Goal: Information Seeking & Learning: Find specific fact

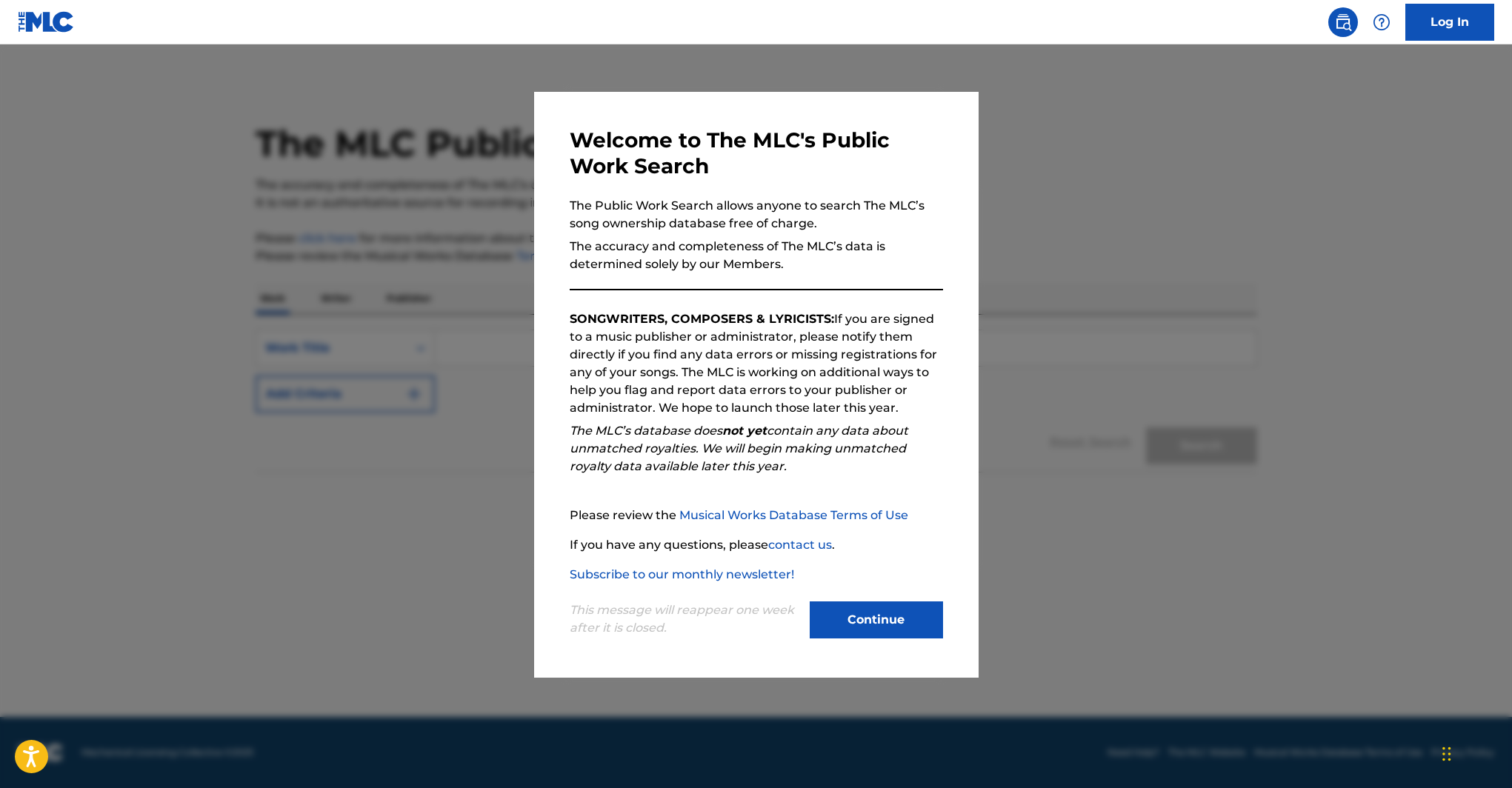
click at [917, 618] on button "Continue" at bounding box center [876, 620] width 133 height 37
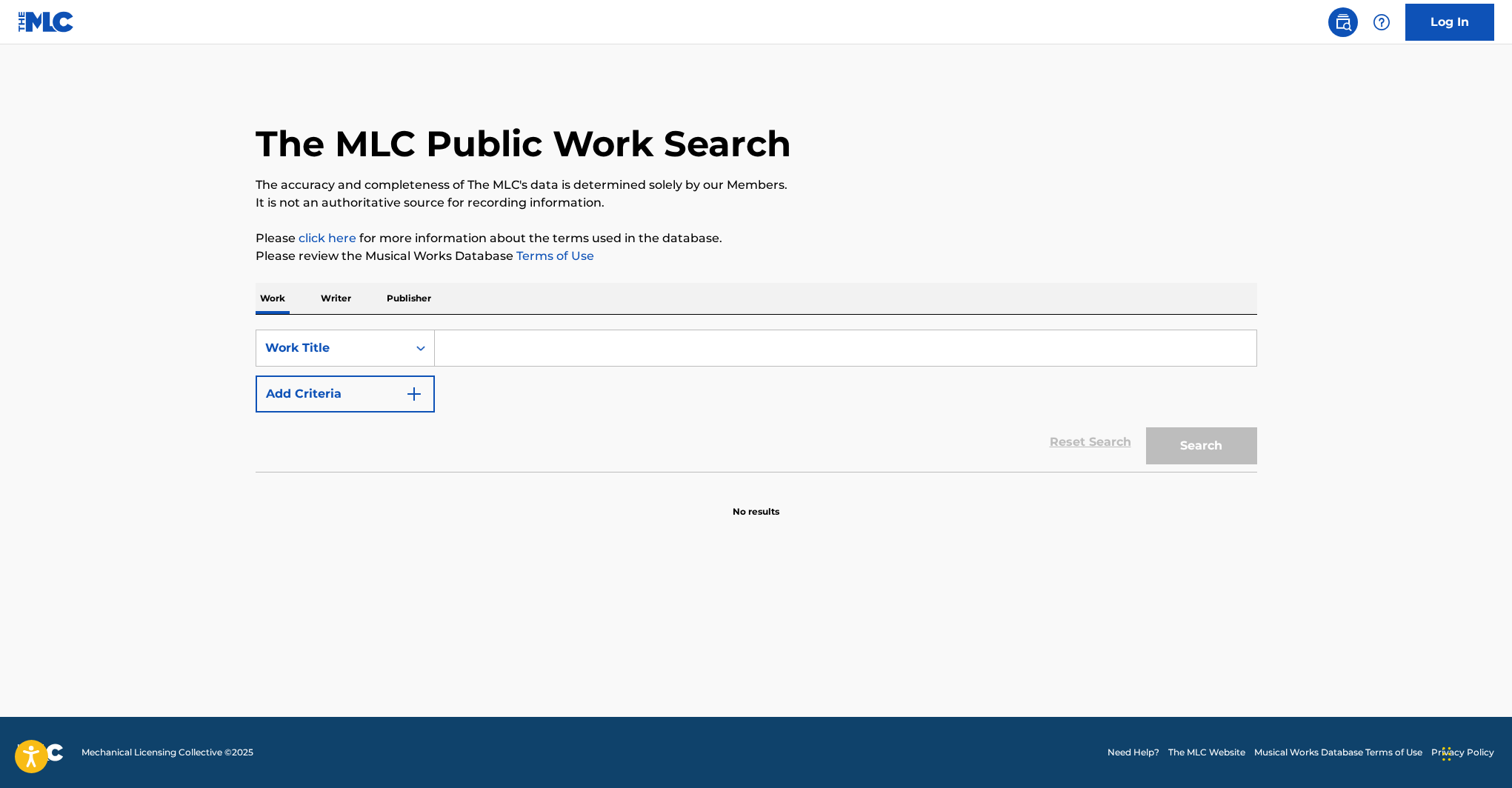
click at [507, 344] on input "Search Form" at bounding box center [846, 348] width 821 height 36
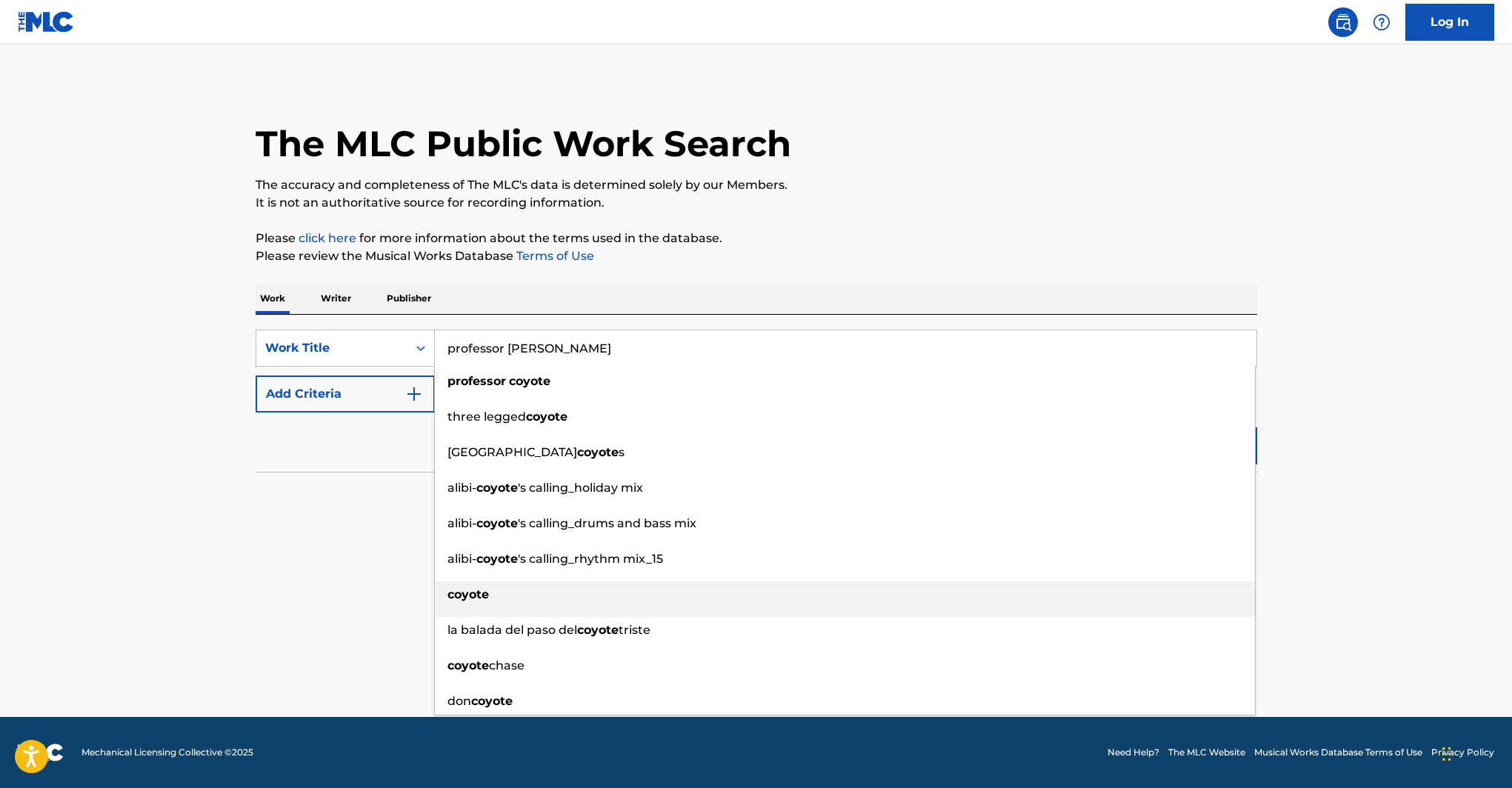
click at [461, 598] on strong "coyote" at bounding box center [468, 595] width 41 height 14
type input "coyote"
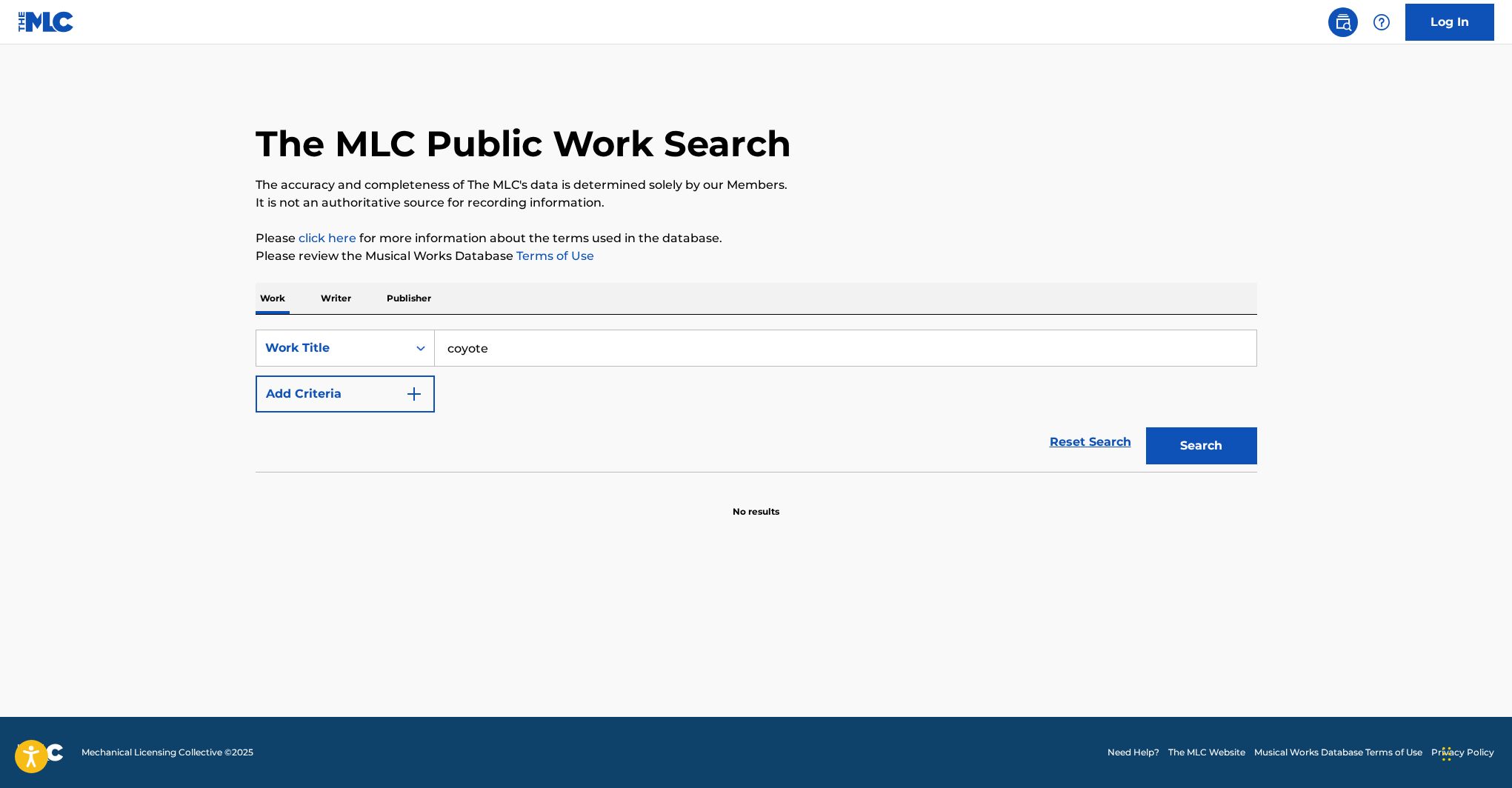
click at [1186, 440] on button "Search" at bounding box center [1201, 446] width 111 height 37
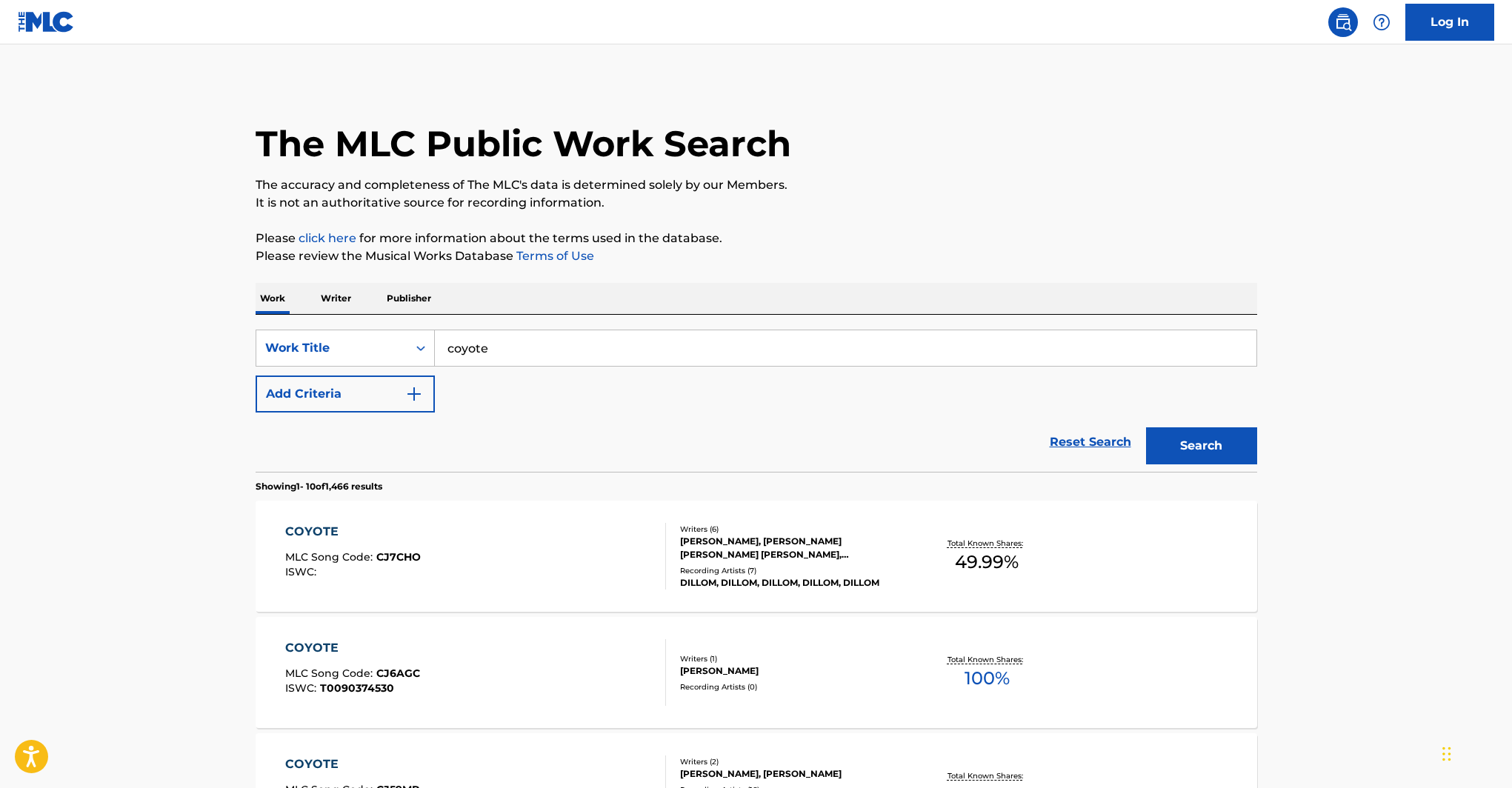
click at [411, 390] on img "Search Form" at bounding box center [414, 394] width 18 height 18
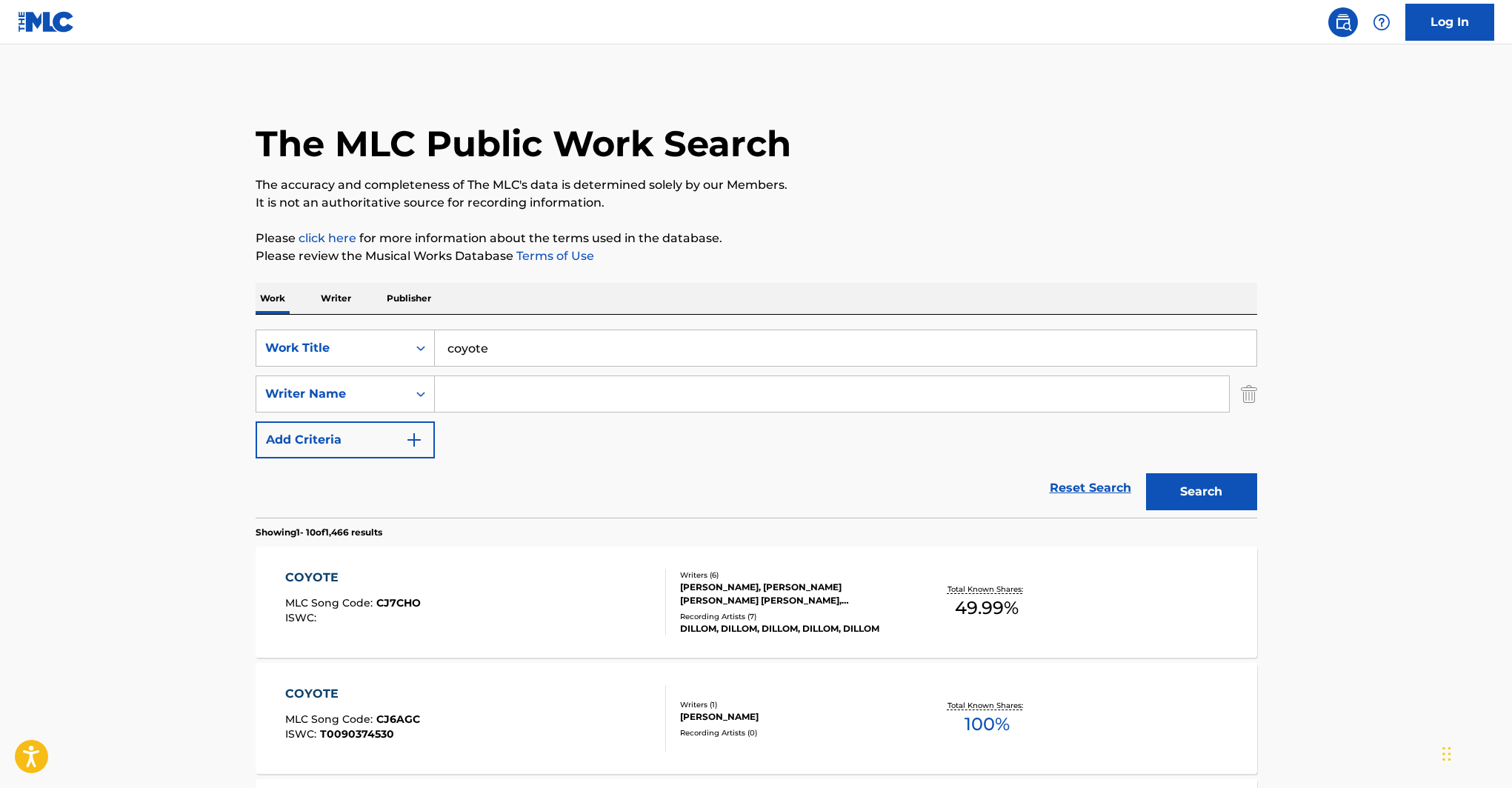
click at [517, 388] on input "Search Form" at bounding box center [832, 394] width 794 height 36
type input "procanik"
click at [1146, 474] on button "Search" at bounding box center [1201, 492] width 111 height 37
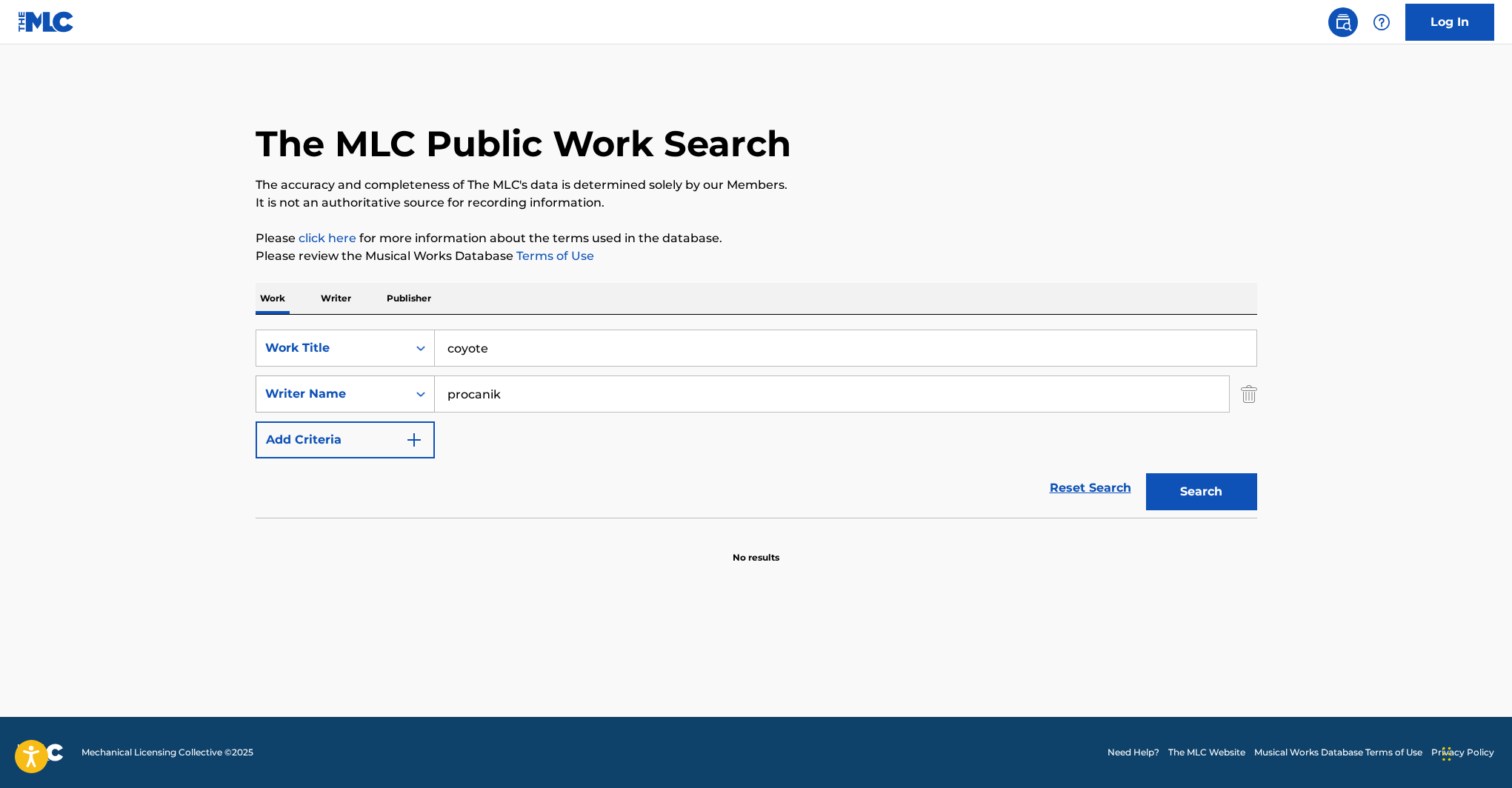
drag, startPoint x: 521, startPoint y: 392, endPoint x: 389, endPoint y: 391, distance: 132.0
click at [404, 391] on div "SearchWithCriteriaaf4abdc6-69a5-4766-a440-d0aeea2ea52d Writer Name procanik" at bounding box center [756, 394] width 1002 height 37
click at [528, 392] on input "procanik" at bounding box center [832, 394] width 794 height 36
type input "webby"
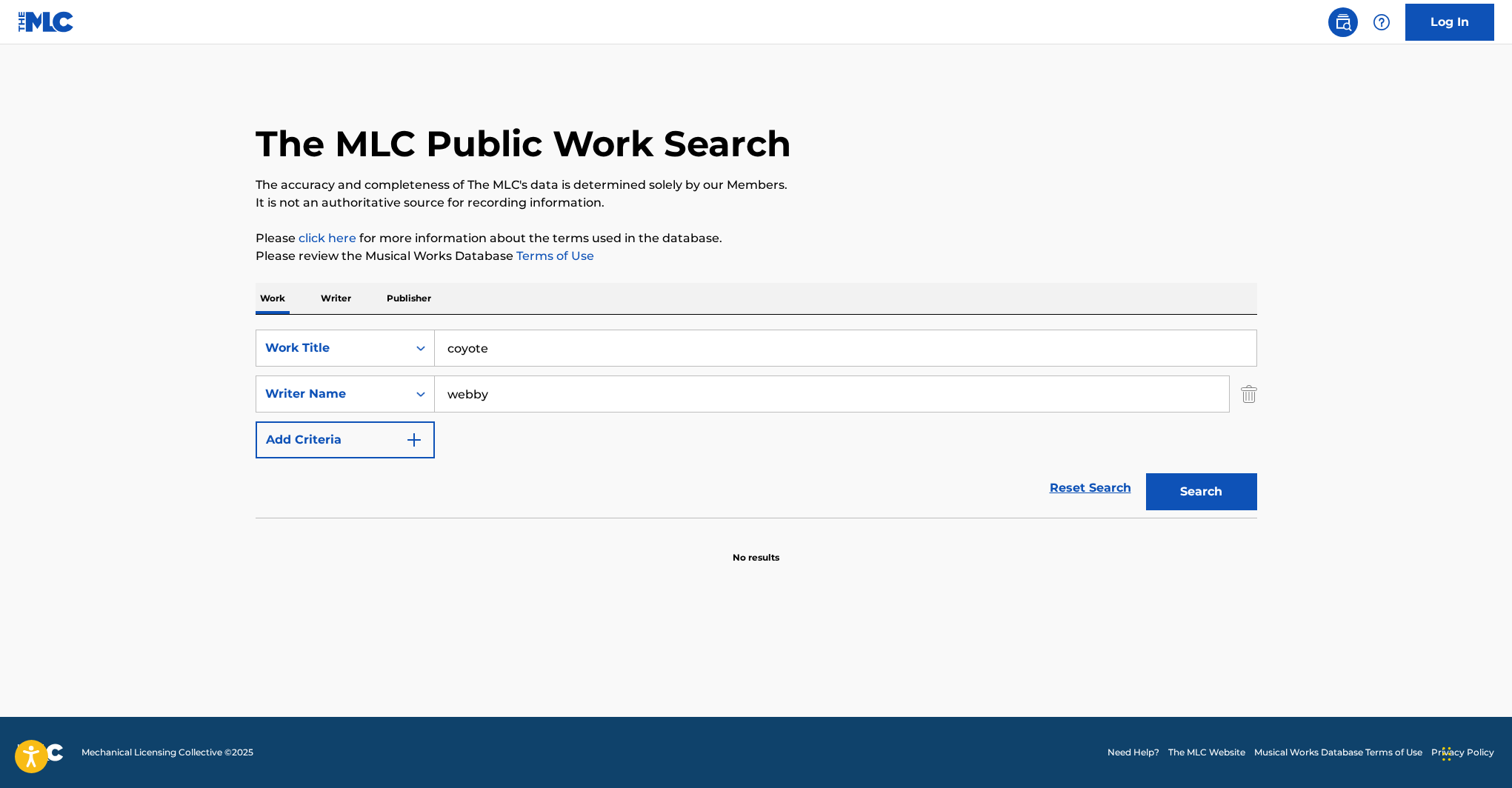
click at [1146, 474] on button "Search" at bounding box center [1201, 492] width 111 height 37
click at [395, 350] on div "Work Title" at bounding box center [332, 348] width 133 height 18
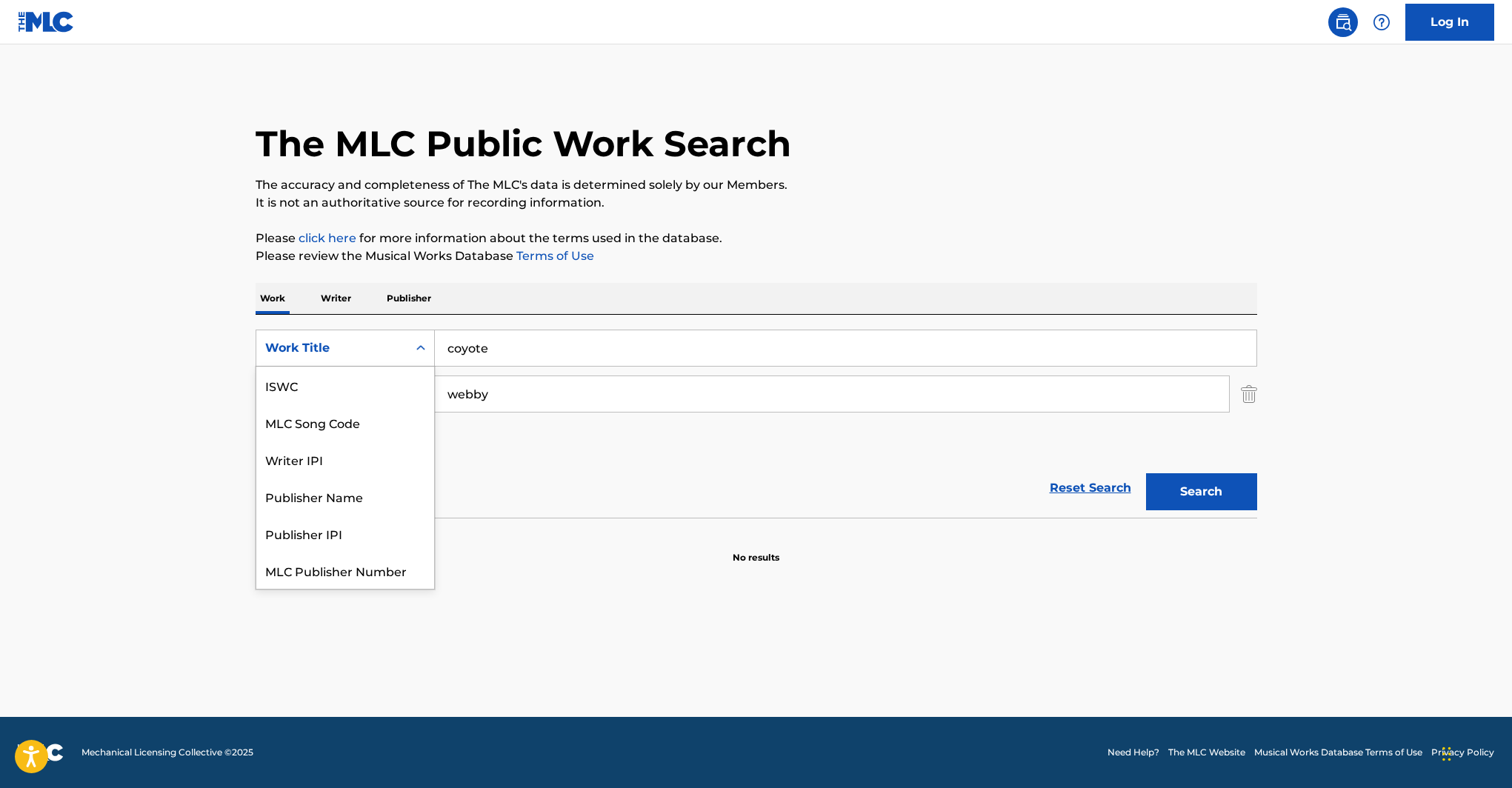
scroll to position [37, 0]
click at [342, 458] on div "Publisher Name" at bounding box center [345, 459] width 178 height 37
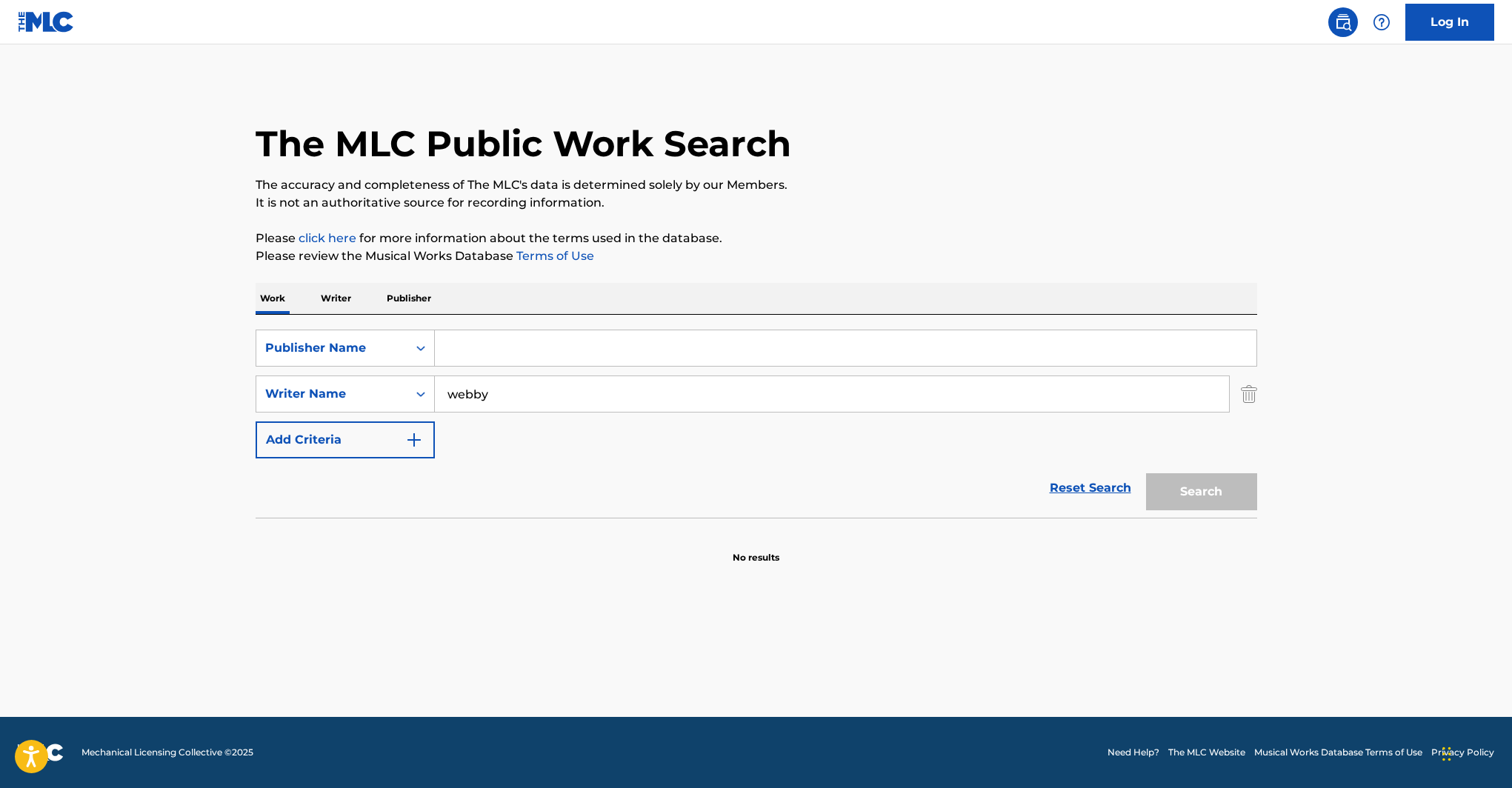
click at [342, 302] on p "Writer" at bounding box center [335, 299] width 39 height 32
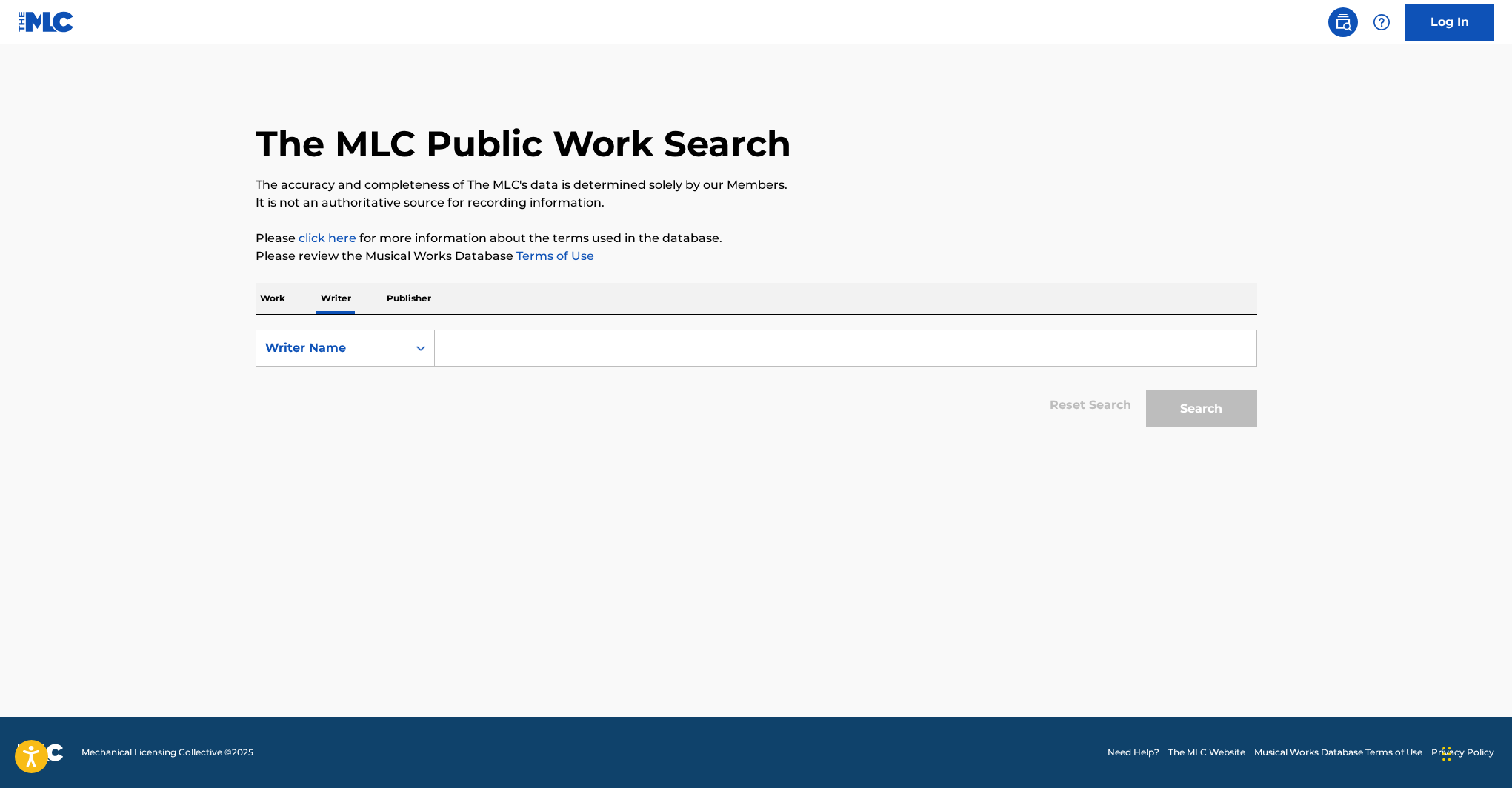
click at [498, 339] on input "Search Form" at bounding box center [846, 348] width 821 height 36
click at [1157, 398] on button "Search" at bounding box center [1201, 409] width 111 height 37
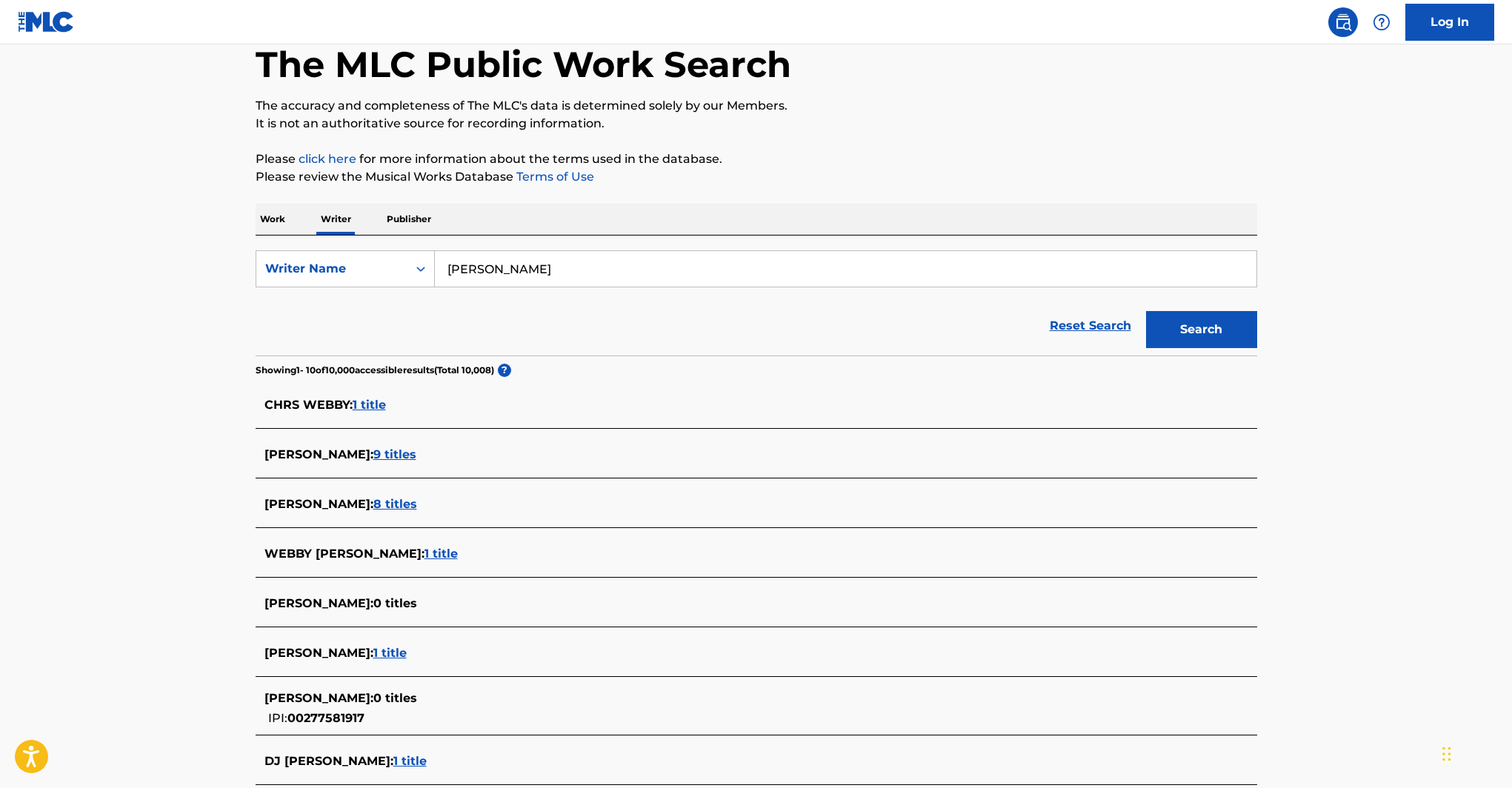
scroll to position [130, 0]
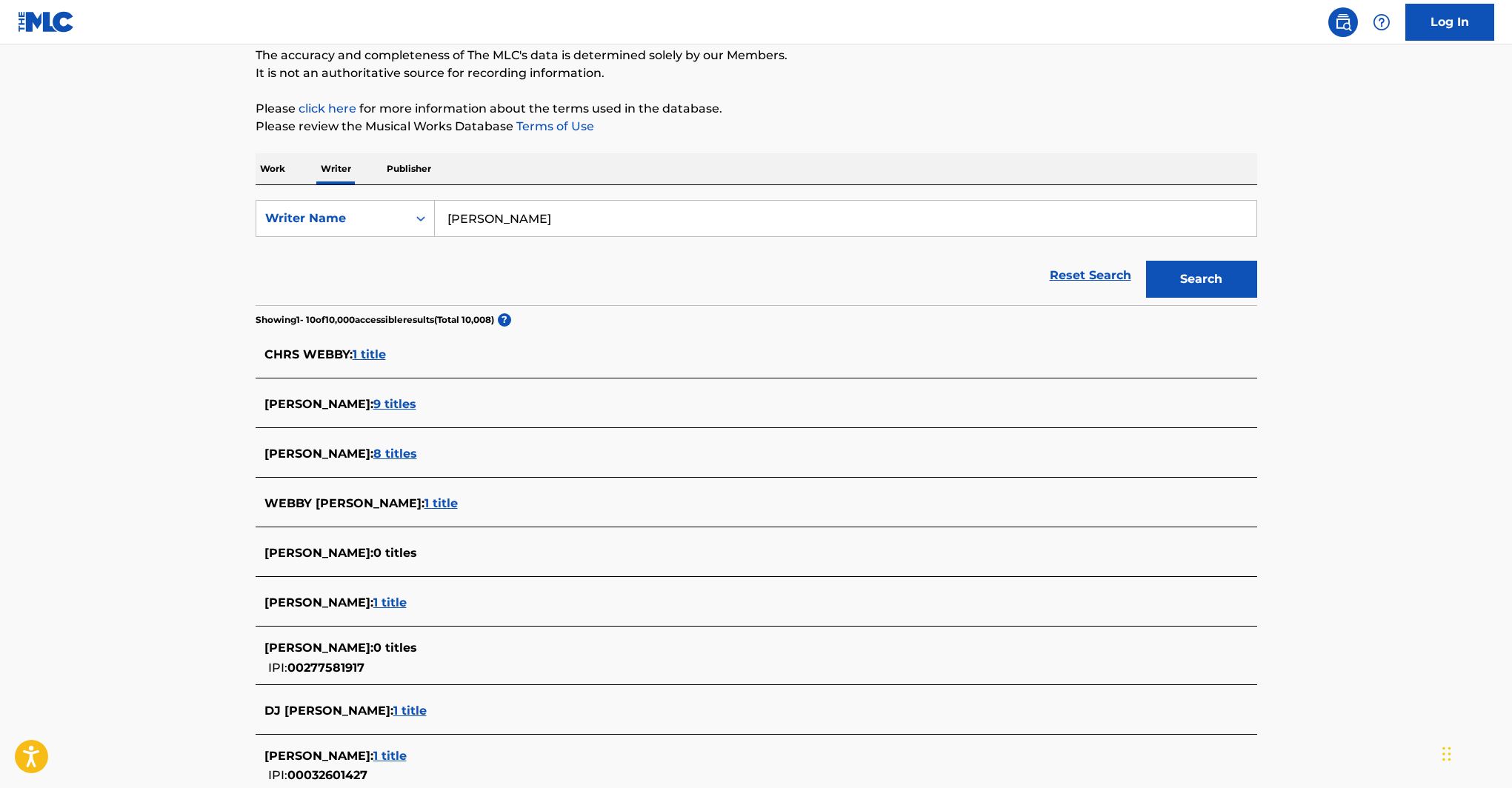
click at [390, 455] on span "8 titles" at bounding box center [395, 454] width 44 height 14
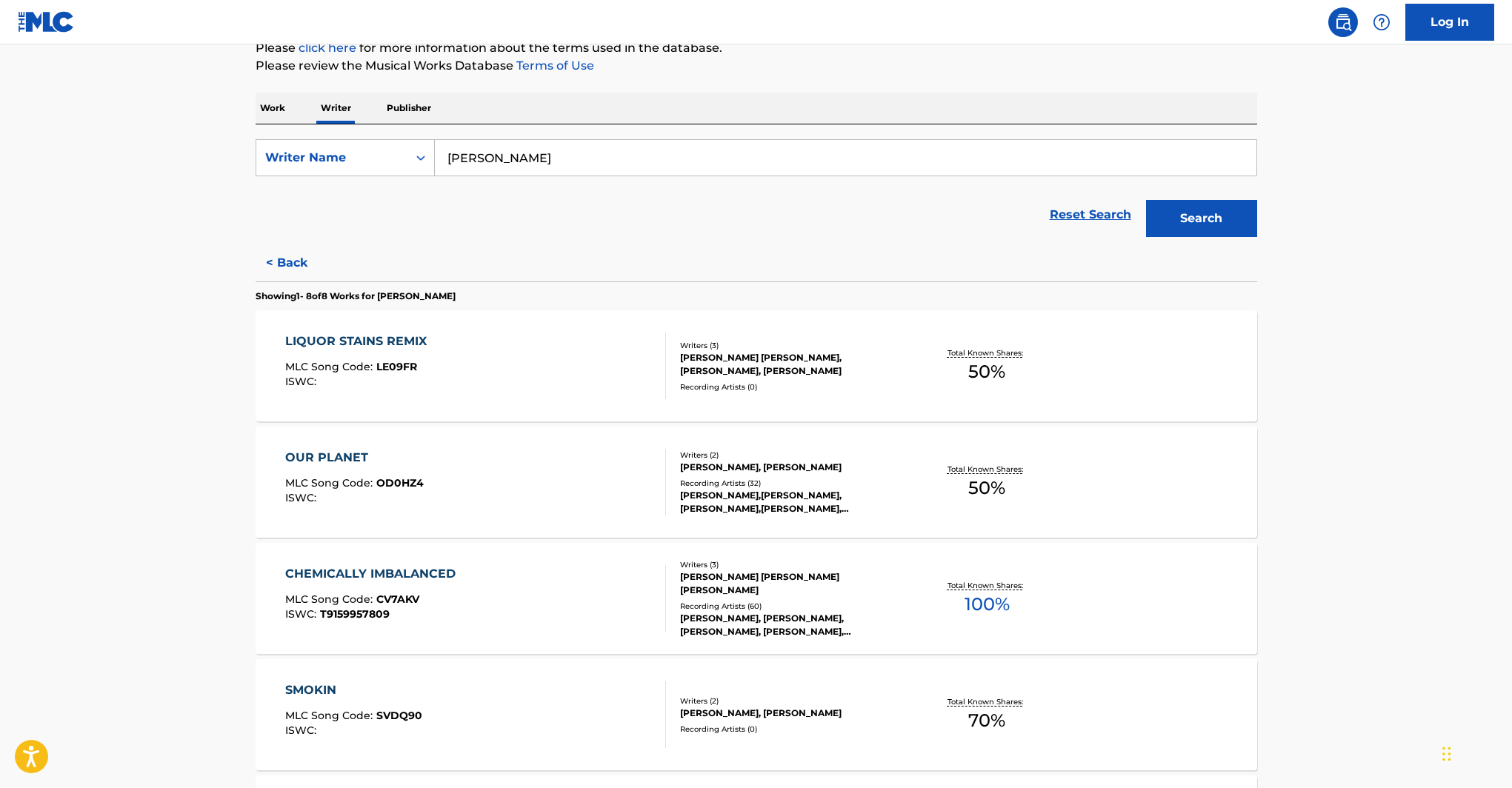
scroll to position [192, 0]
click at [467, 161] on input "[PERSON_NAME]" at bounding box center [846, 156] width 821 height 36
paste input "Procanik"
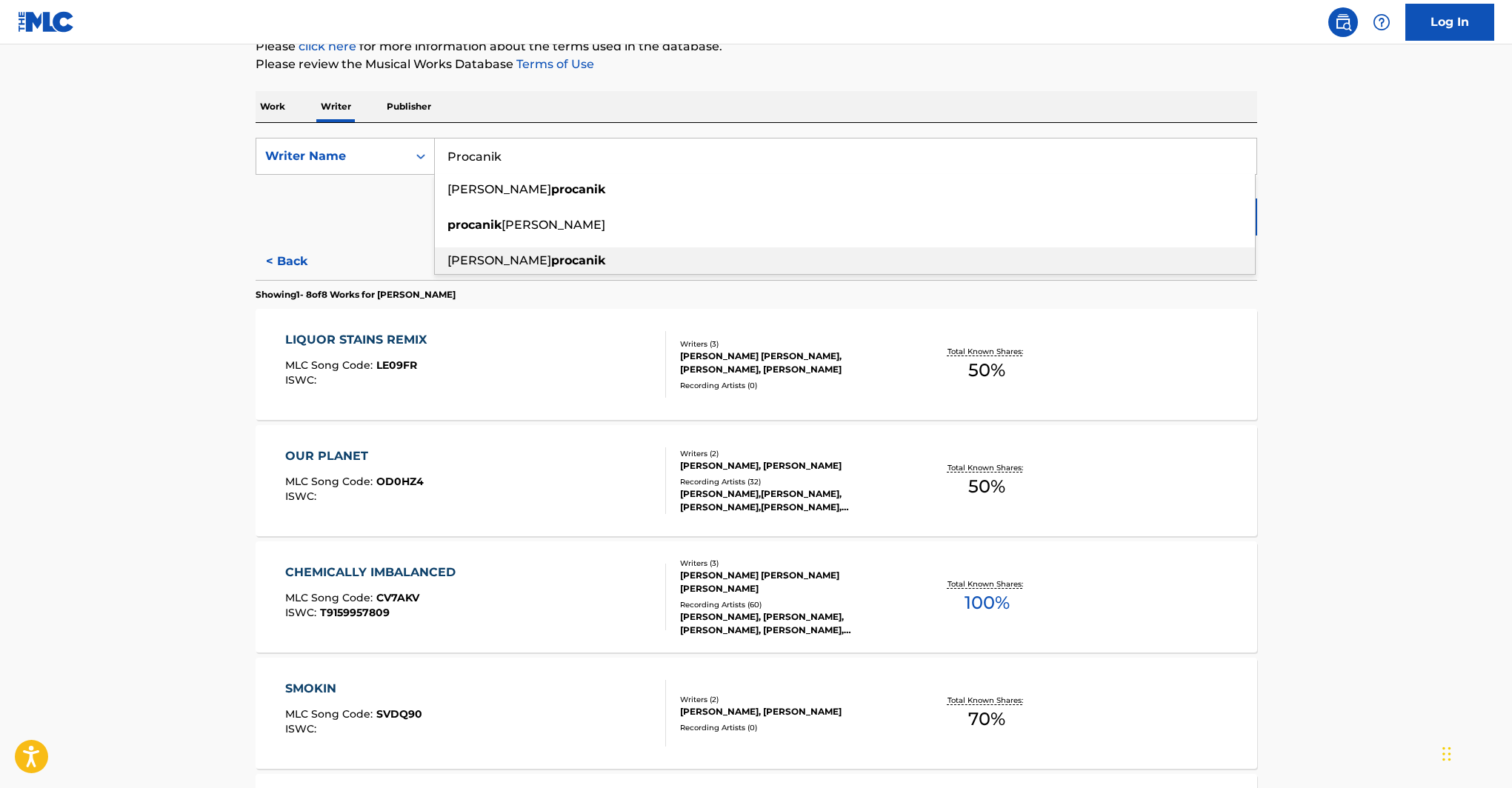
type input "[PERSON_NAME]"
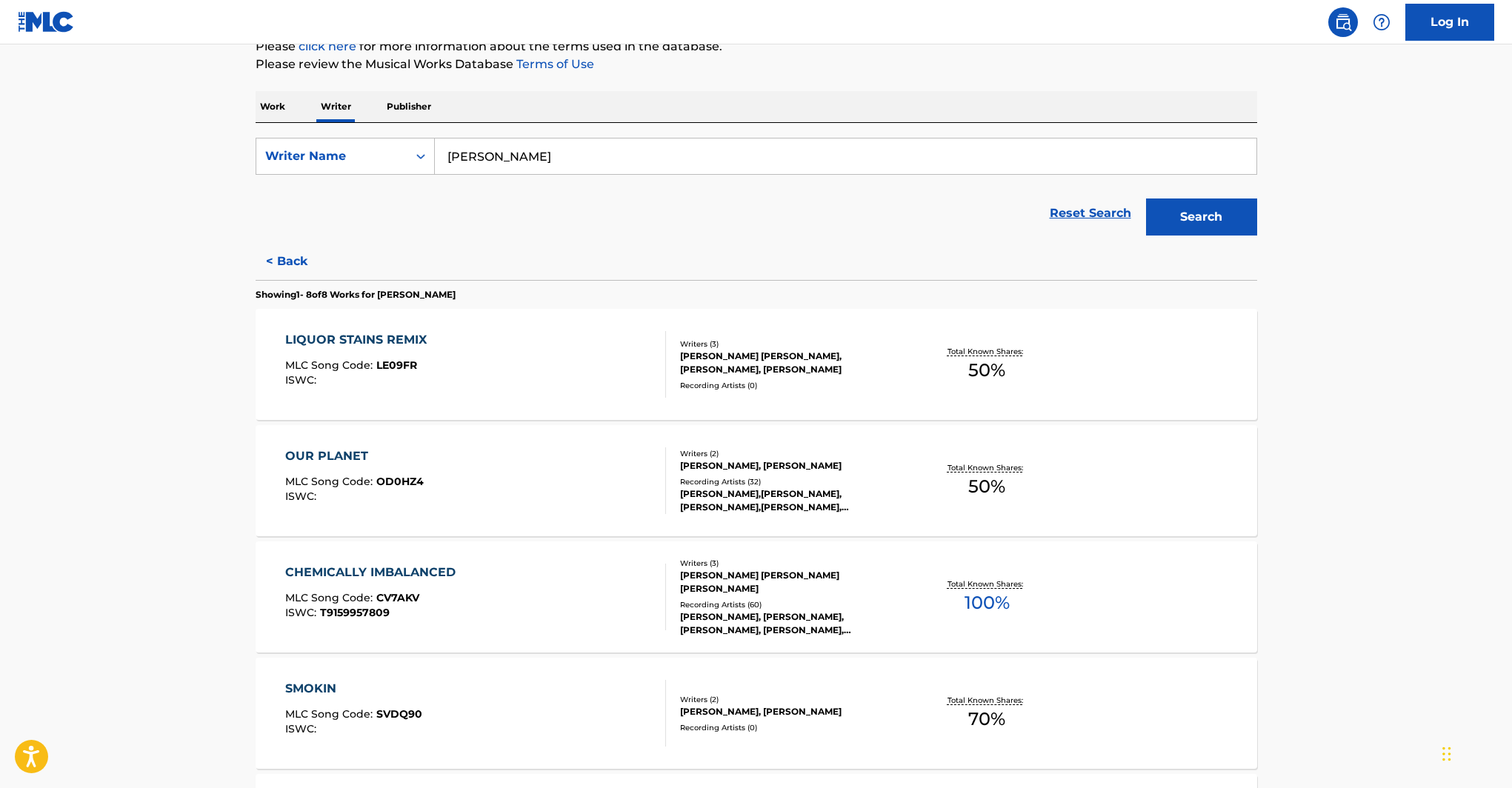
click at [1185, 227] on button "Search" at bounding box center [1201, 217] width 111 height 37
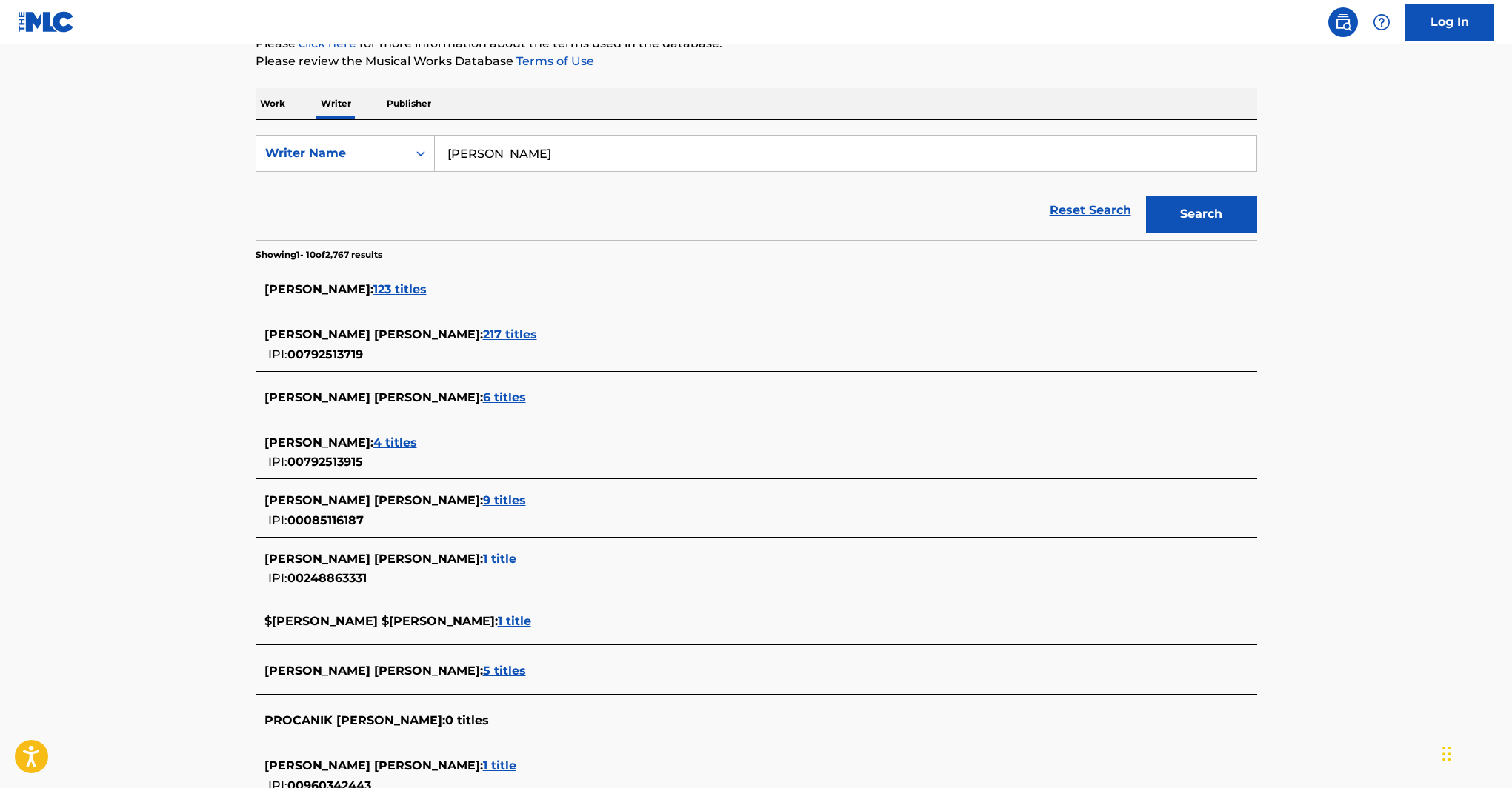
scroll to position [274, 0]
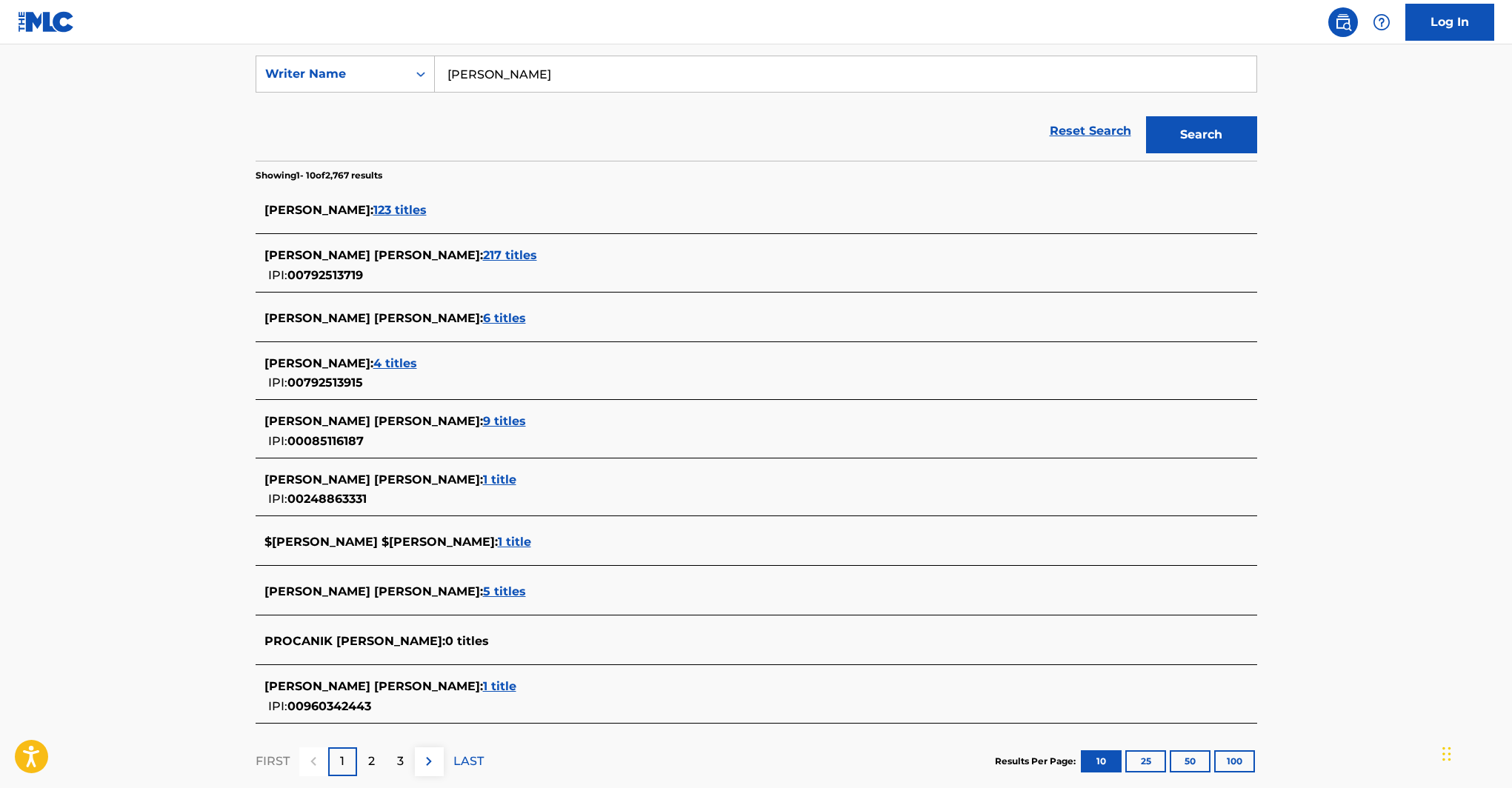
click at [325, 275] on span "00792513719" at bounding box center [325, 275] width 75 height 14
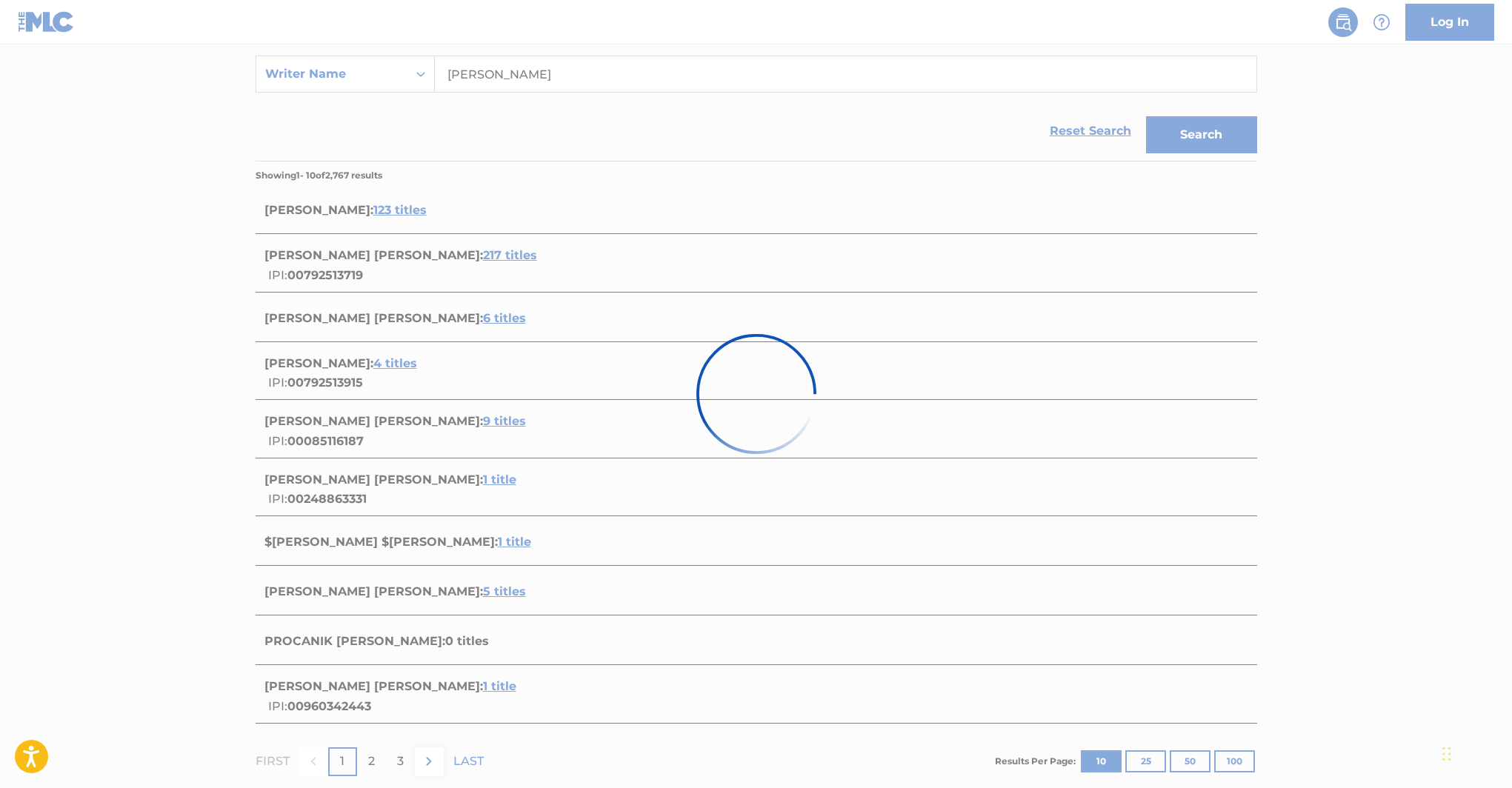
click at [325, 275] on div at bounding box center [756, 394] width 1512 height 788
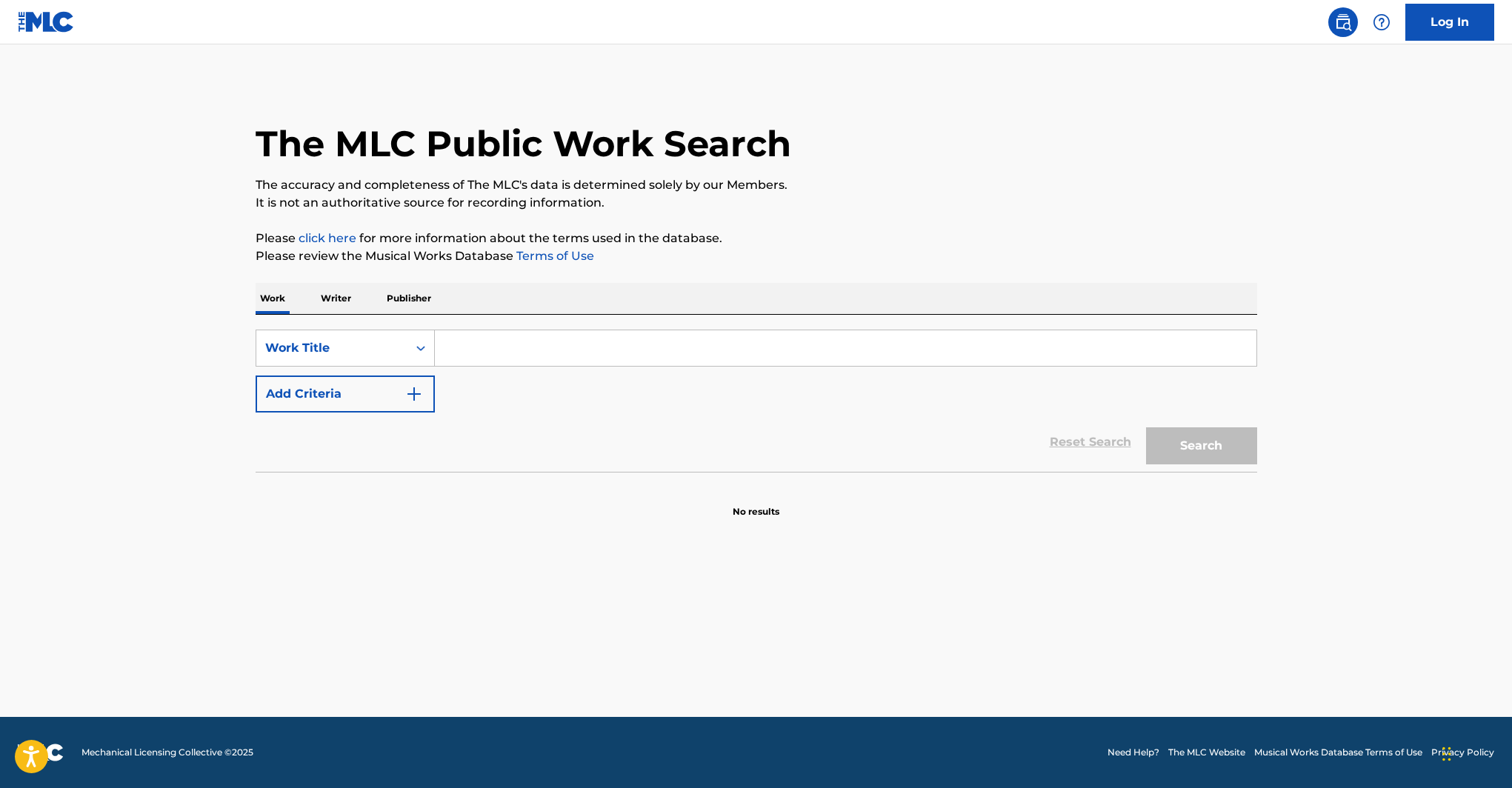
click at [526, 348] on input "Search Form" at bounding box center [846, 348] width 821 height 36
paste input "Money Counter"
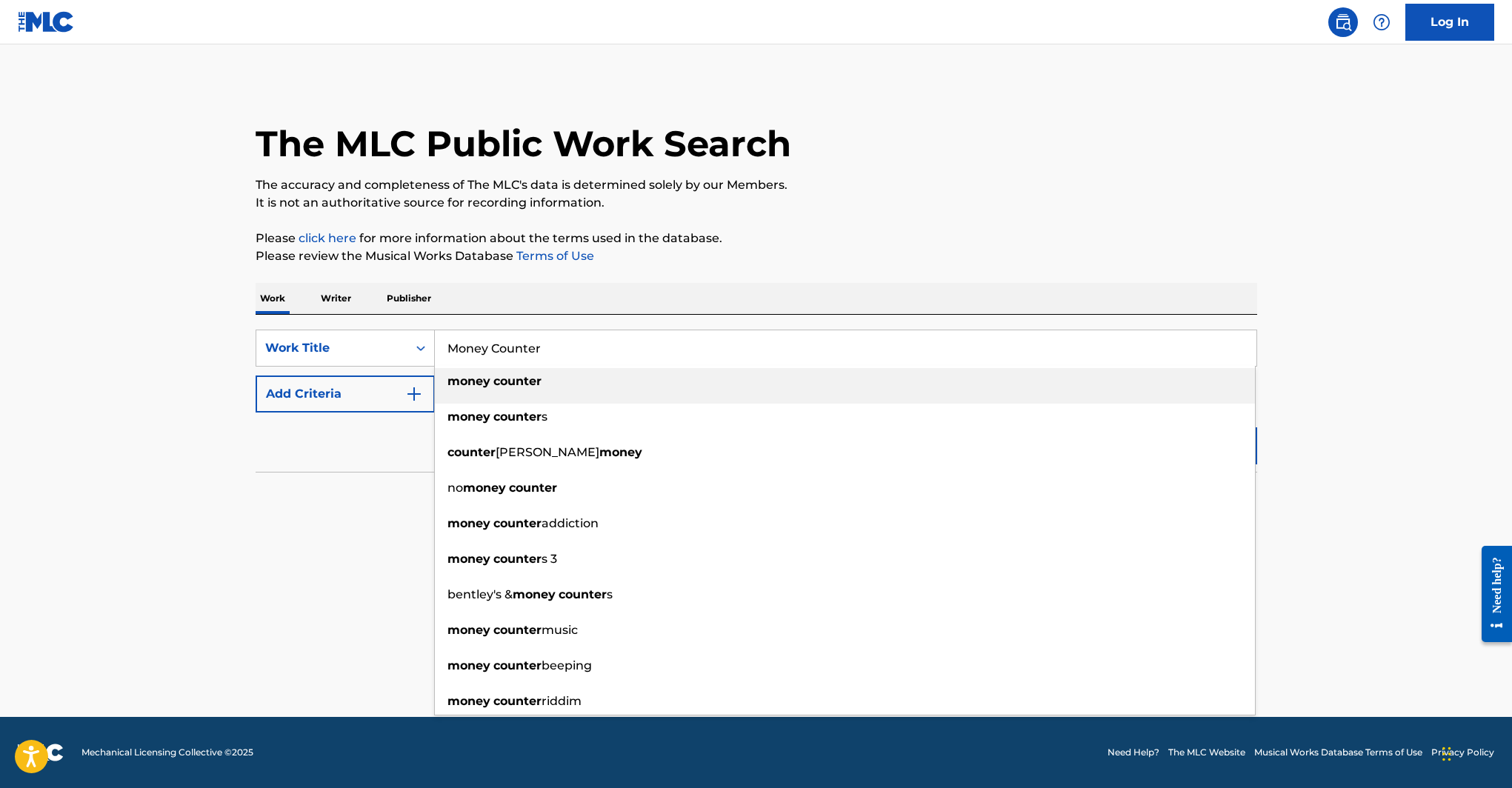
click at [518, 379] on strong "counter" at bounding box center [517, 381] width 48 height 14
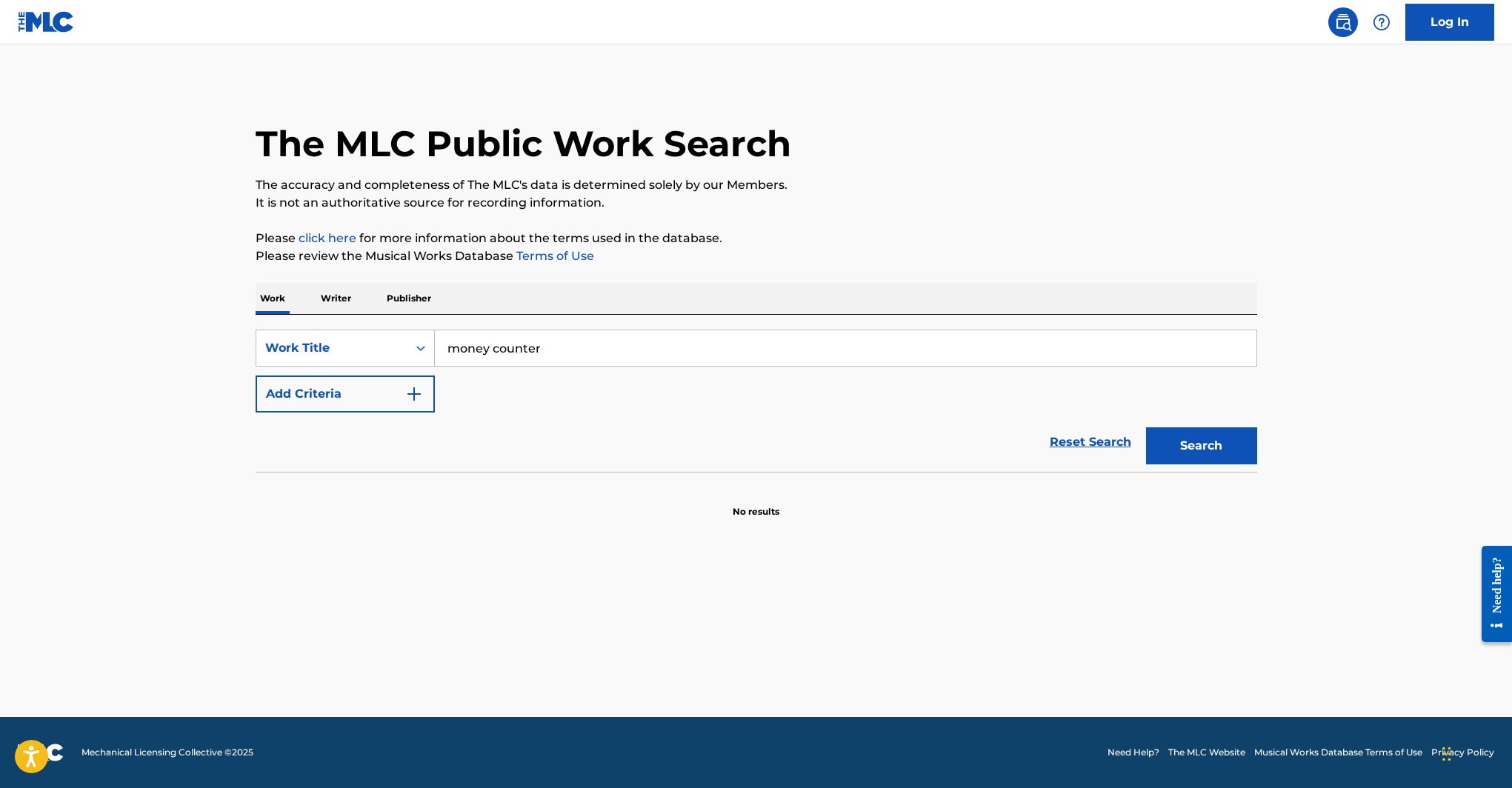
click at [1236, 450] on button "Search" at bounding box center [1201, 446] width 111 height 37
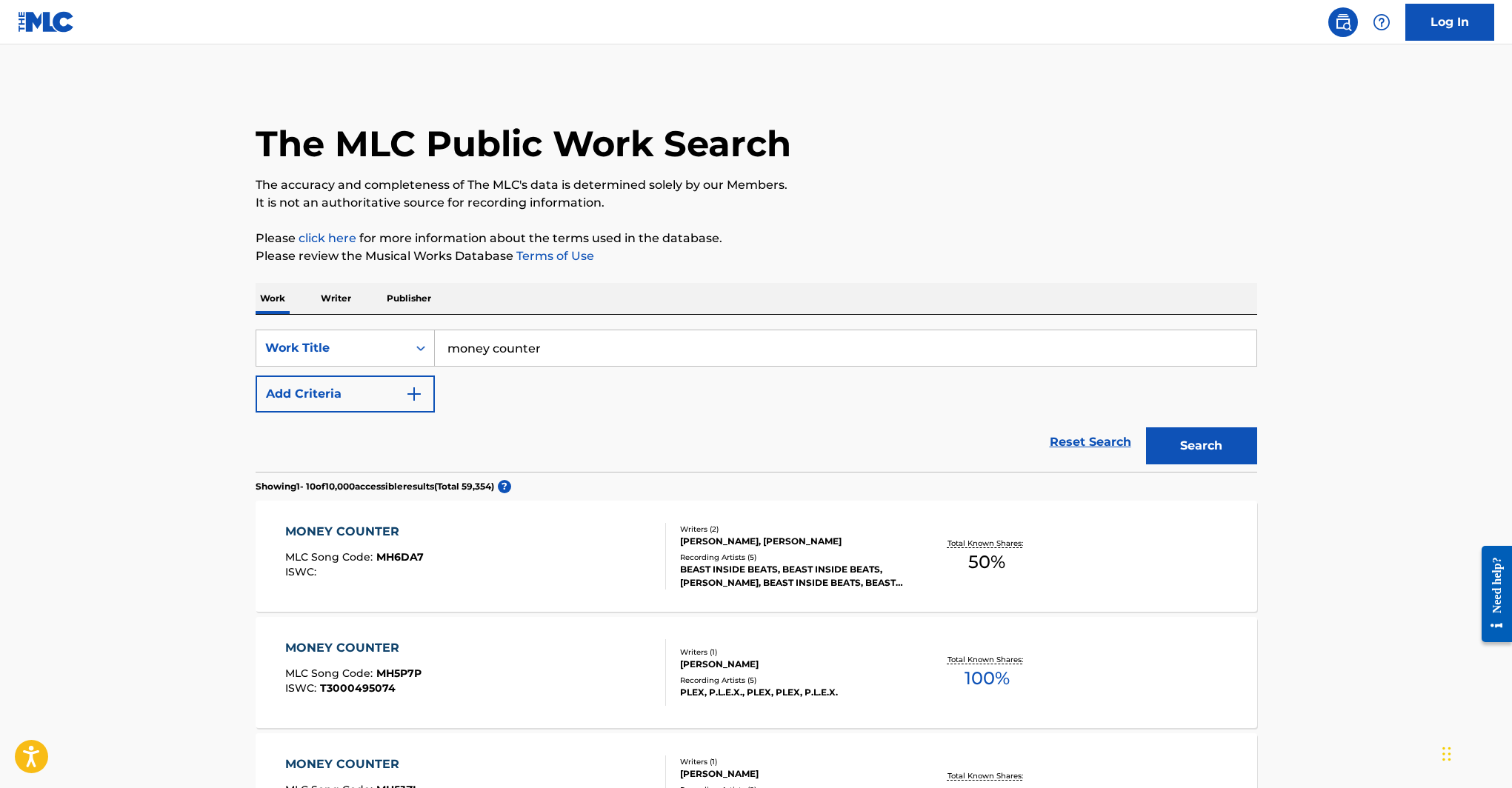
click at [543, 348] on input "money counter" at bounding box center [846, 348] width 821 height 36
paste input "Crib Session Freestyle"
click at [540, 382] on strong "freestyle" at bounding box center [551, 381] width 55 height 14
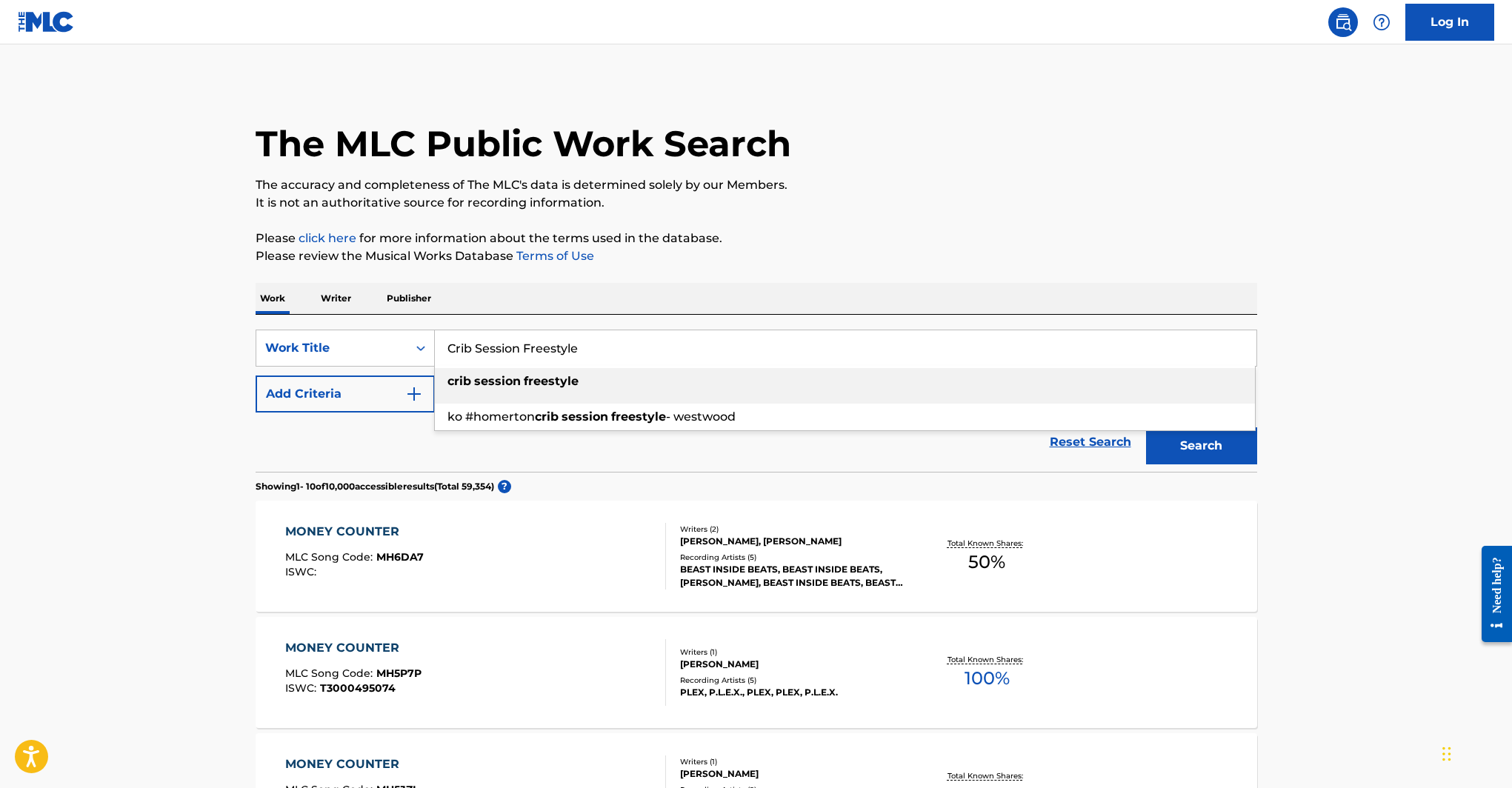
type input "crib session freestyle"
click at [1199, 459] on button "Search" at bounding box center [1201, 446] width 111 height 37
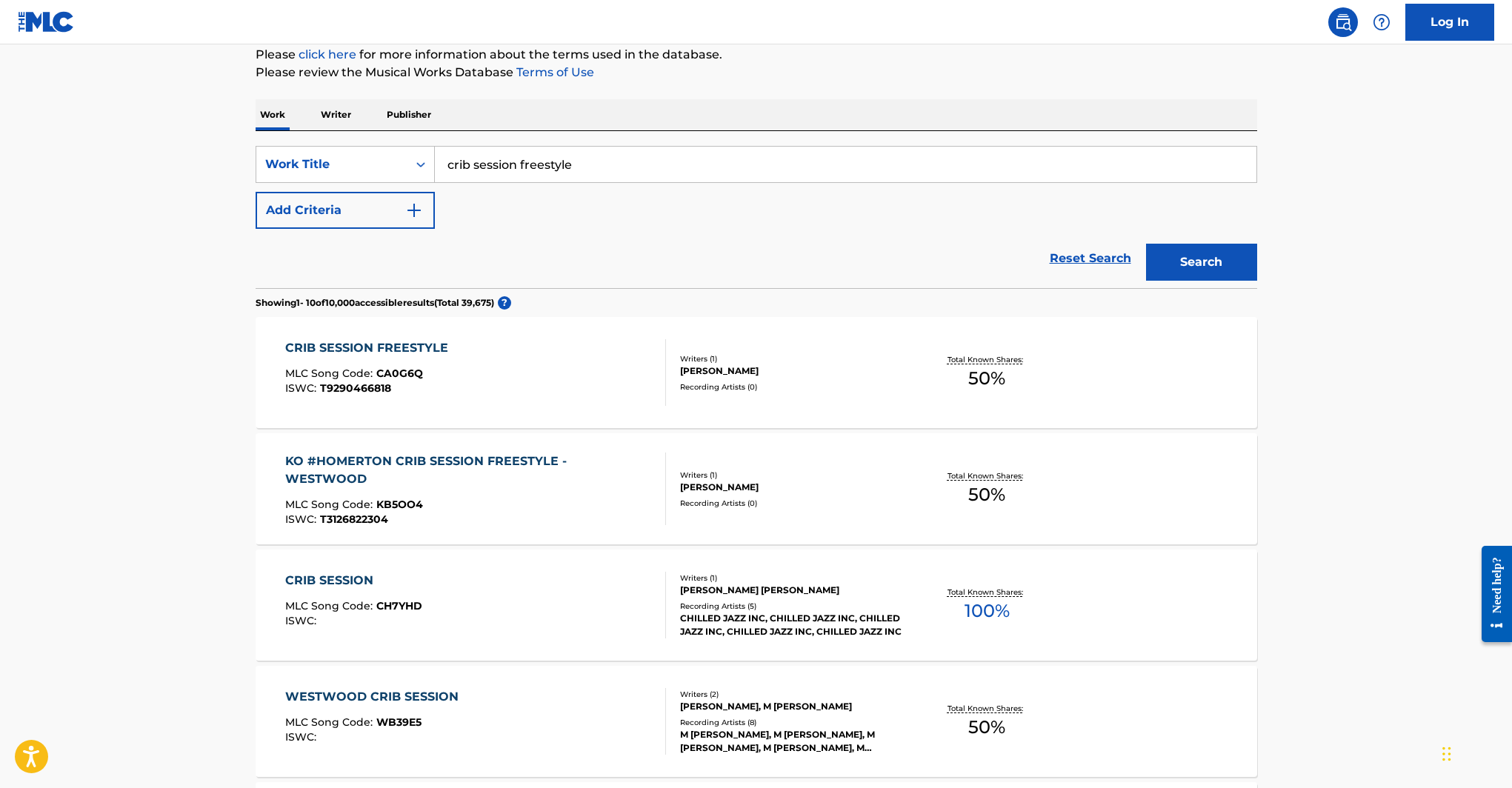
scroll to position [162, 0]
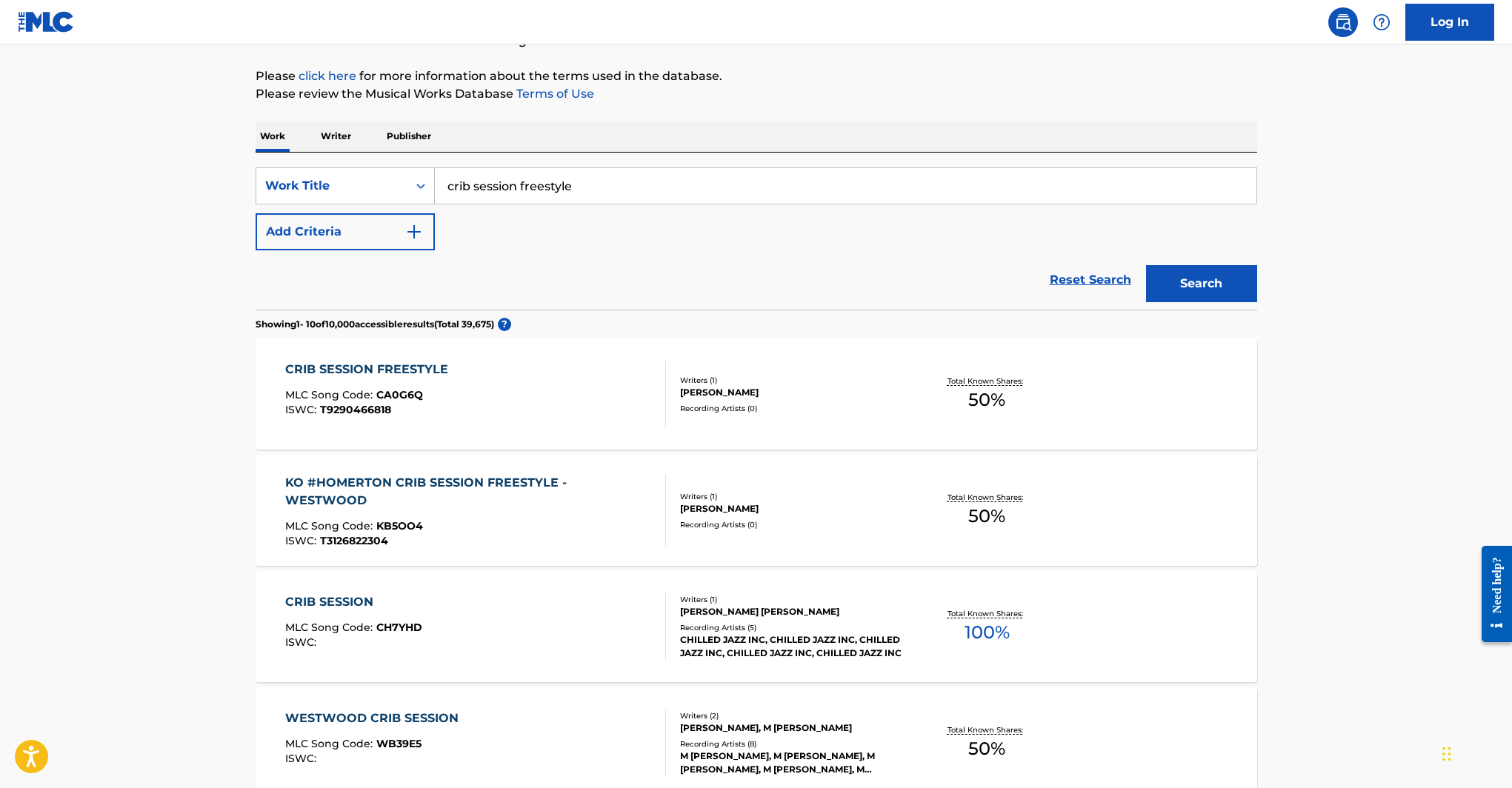
click at [411, 368] on div "CRIB SESSION FREESTYLE" at bounding box center [370, 369] width 171 height 18
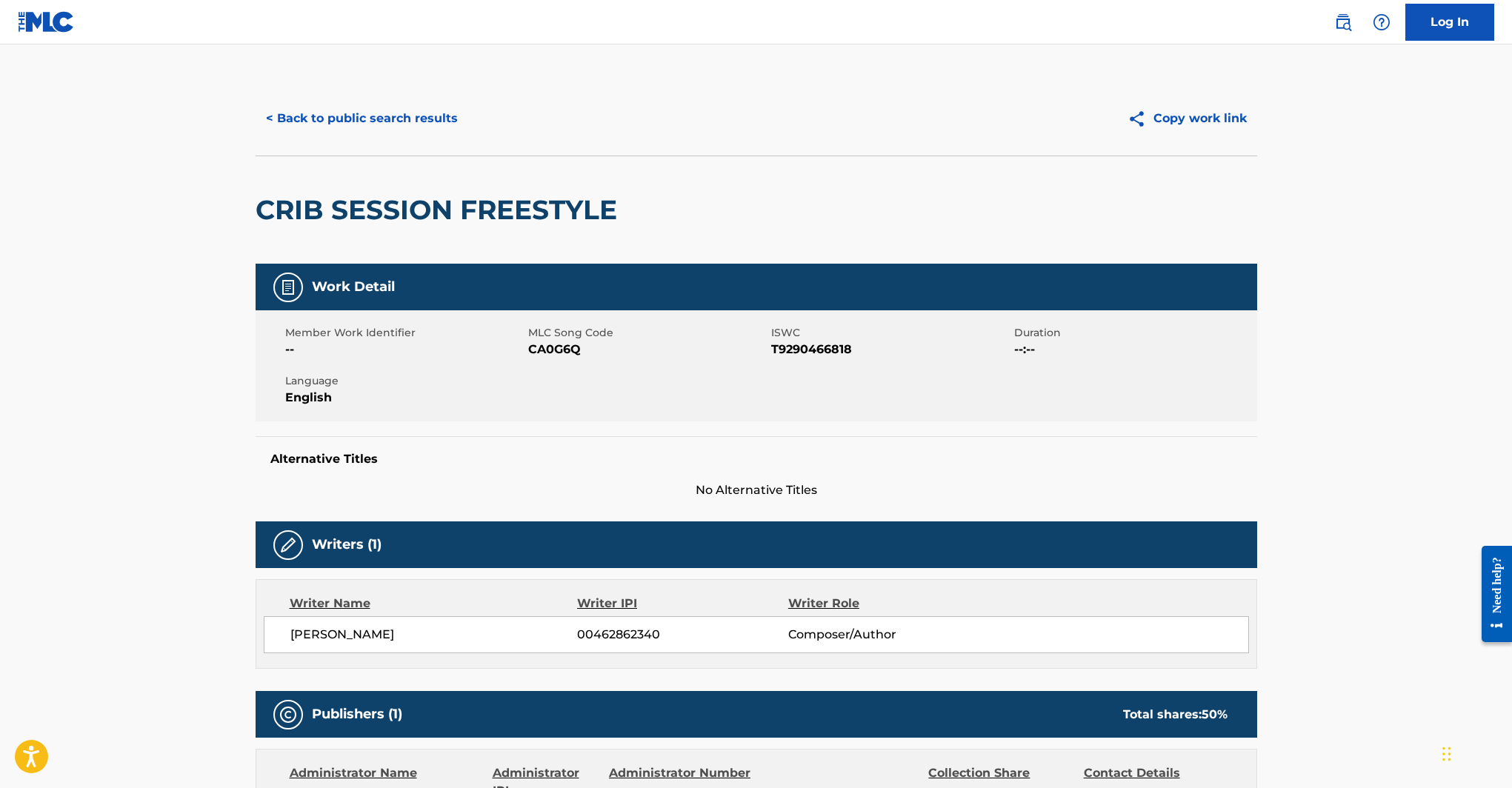
click at [561, 352] on span "CA0G6Q" at bounding box center [647, 349] width 239 height 18
copy span "CA0G6Q"
click at [802, 352] on span "T9290466818" at bounding box center [890, 349] width 239 height 18
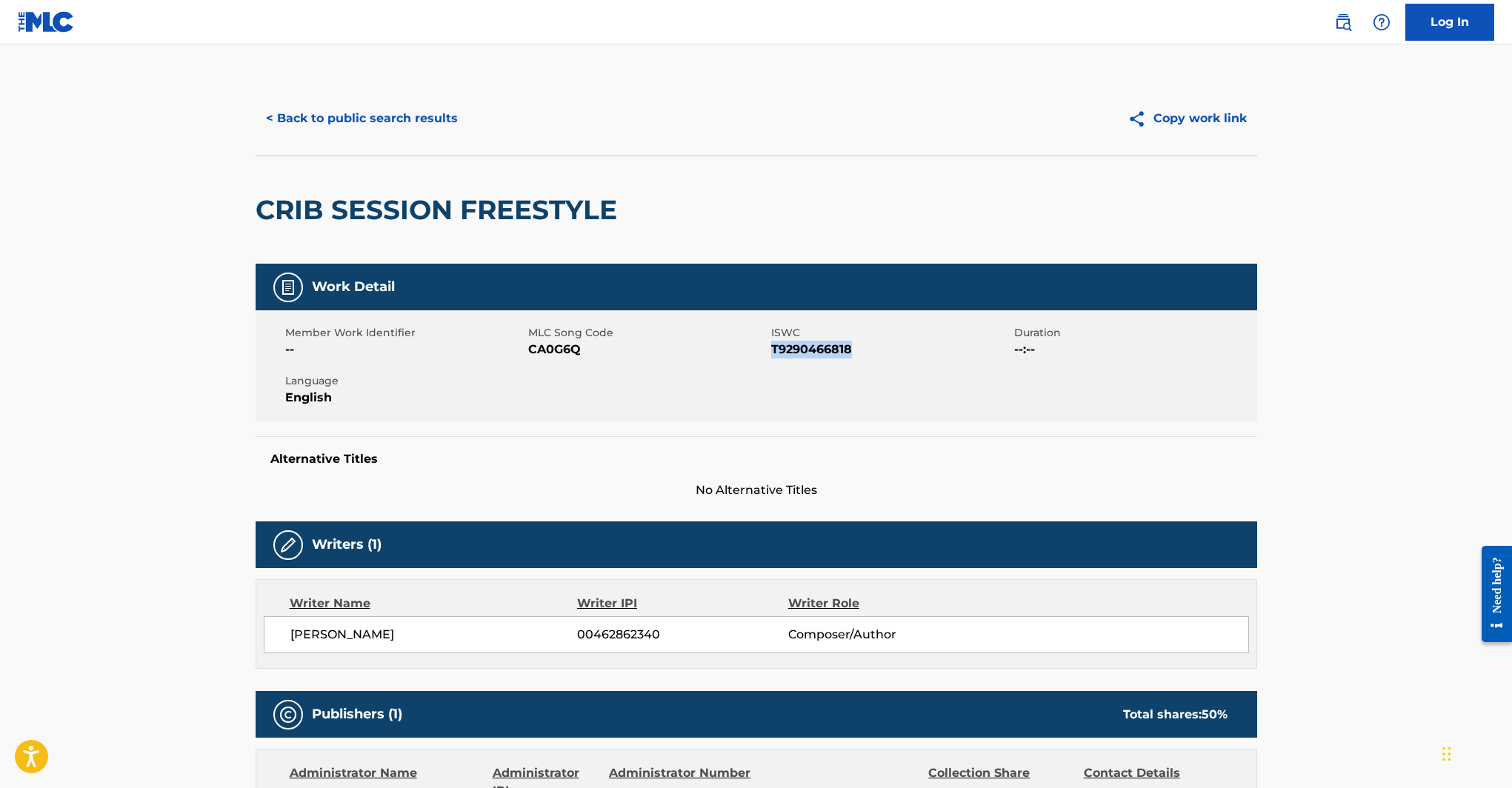
copy span "T9290466818"
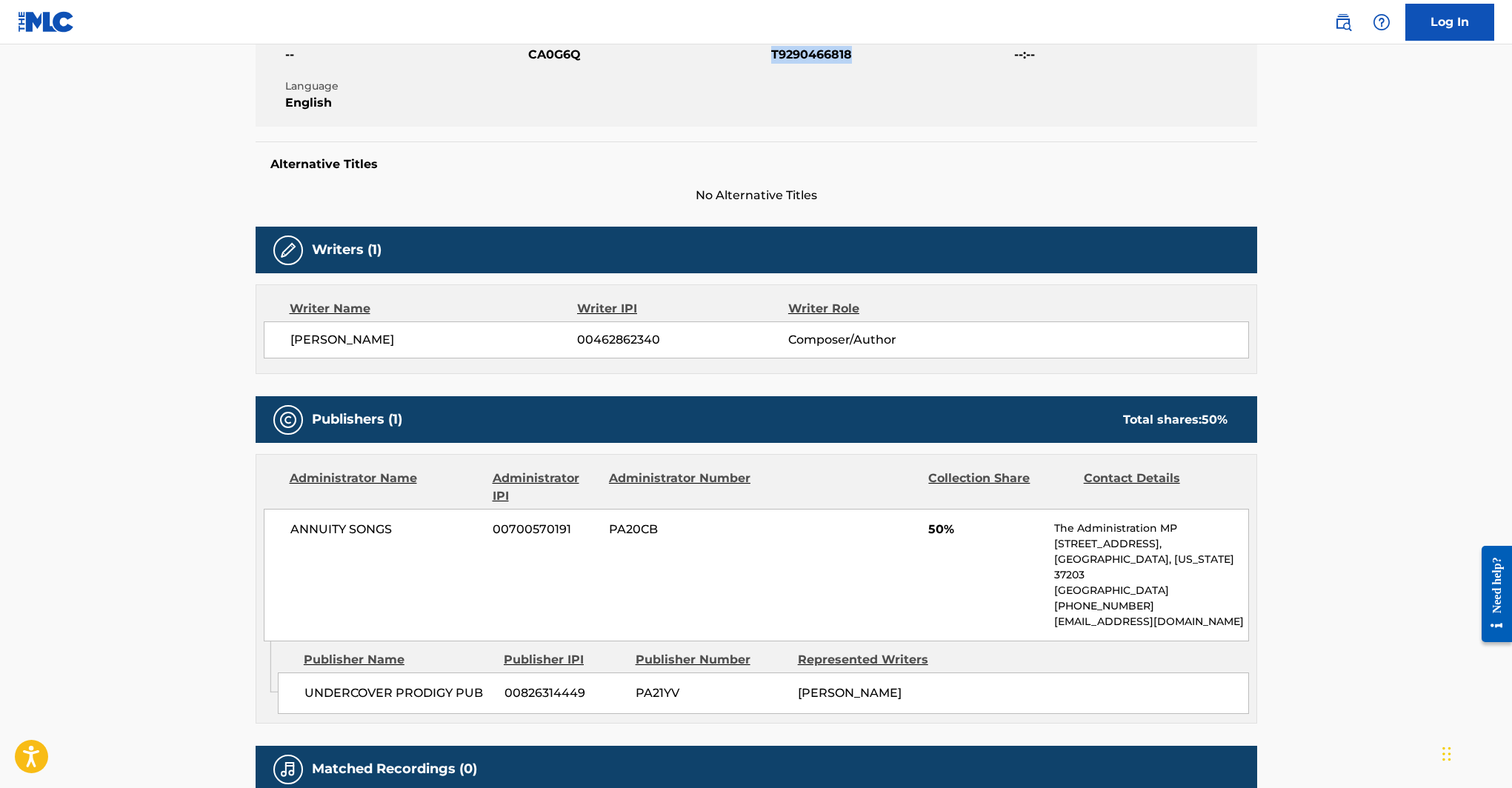
scroll to position [292, 0]
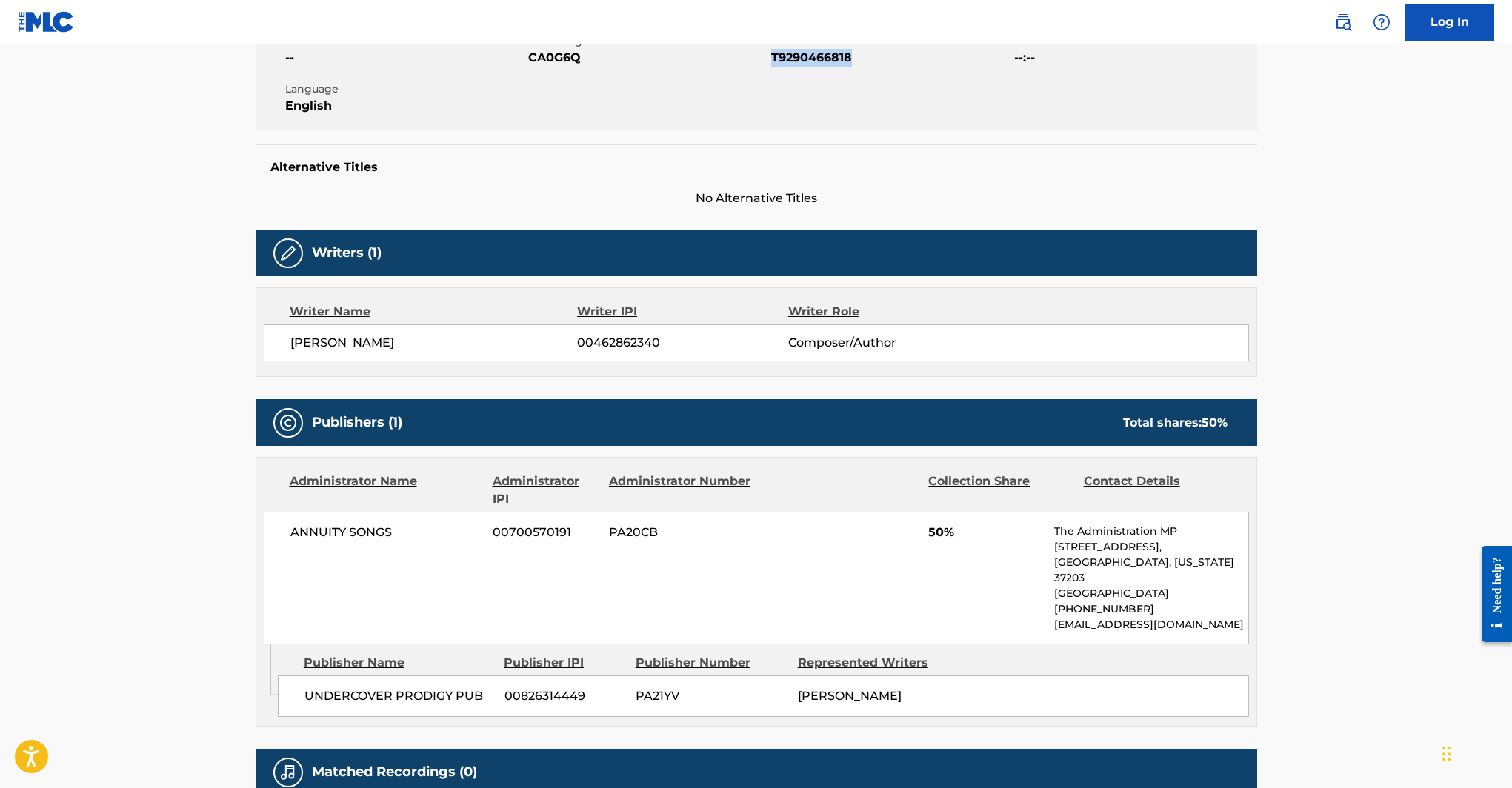
click at [542, 531] on span "00700570191" at bounding box center [545, 532] width 105 height 18
copy span "00700570191"
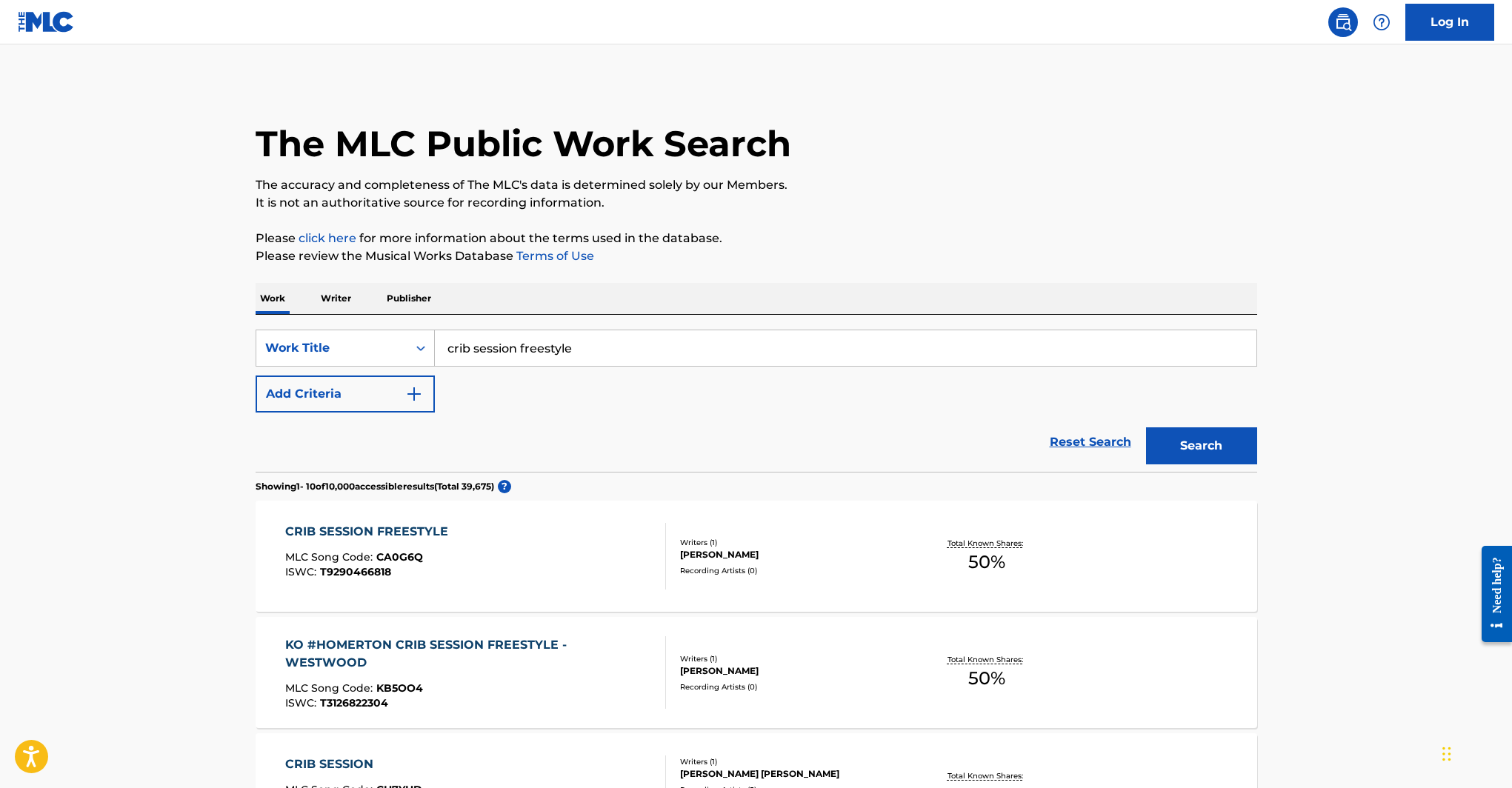
scroll to position [162, 0]
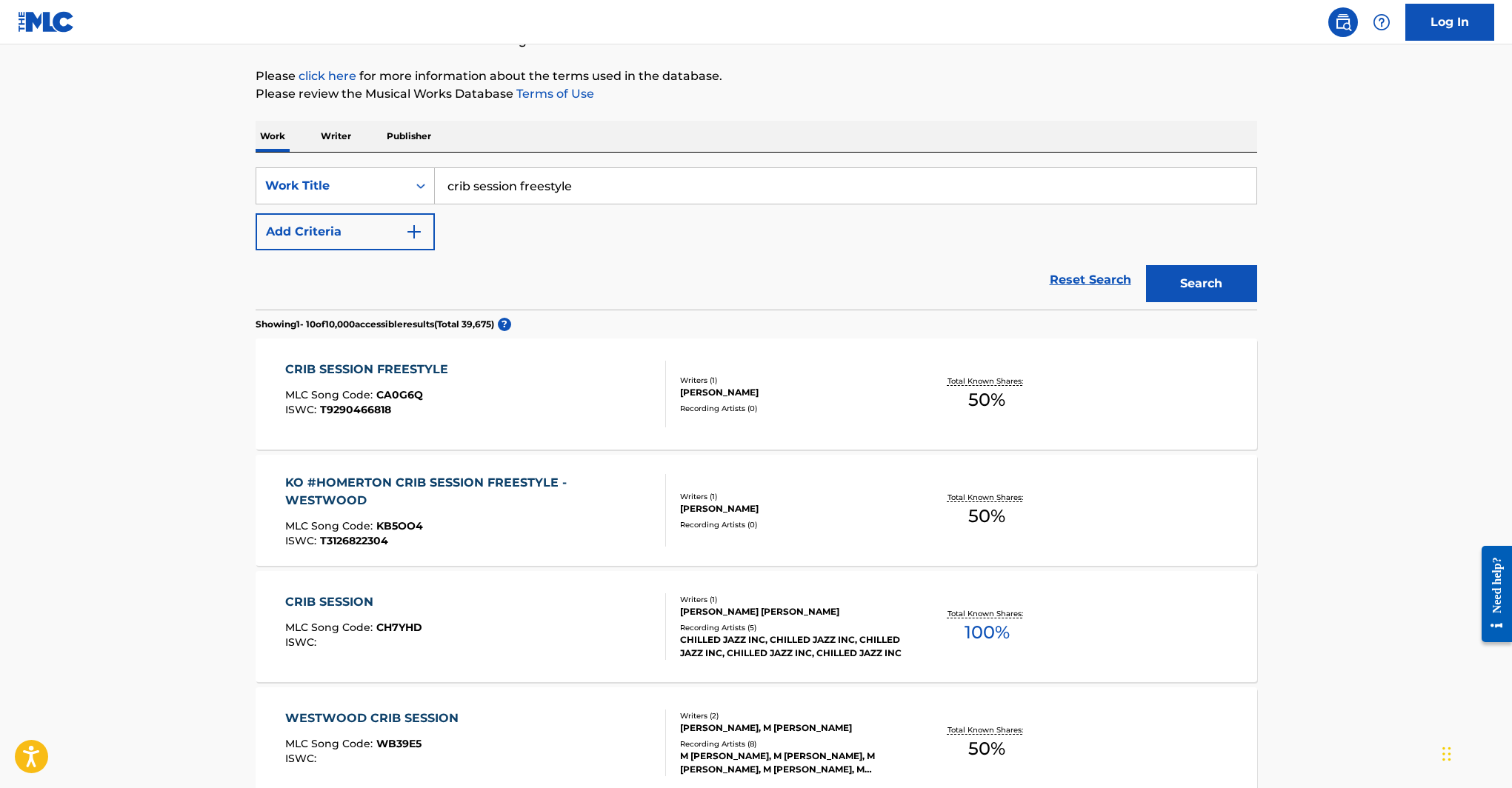
click at [505, 184] on input "crib session freestyle" at bounding box center [846, 186] width 821 height 36
paste input "5 Dollar Pony Rides"
click at [643, 216] on div "5 dollar pony rides" at bounding box center [845, 219] width 820 height 26
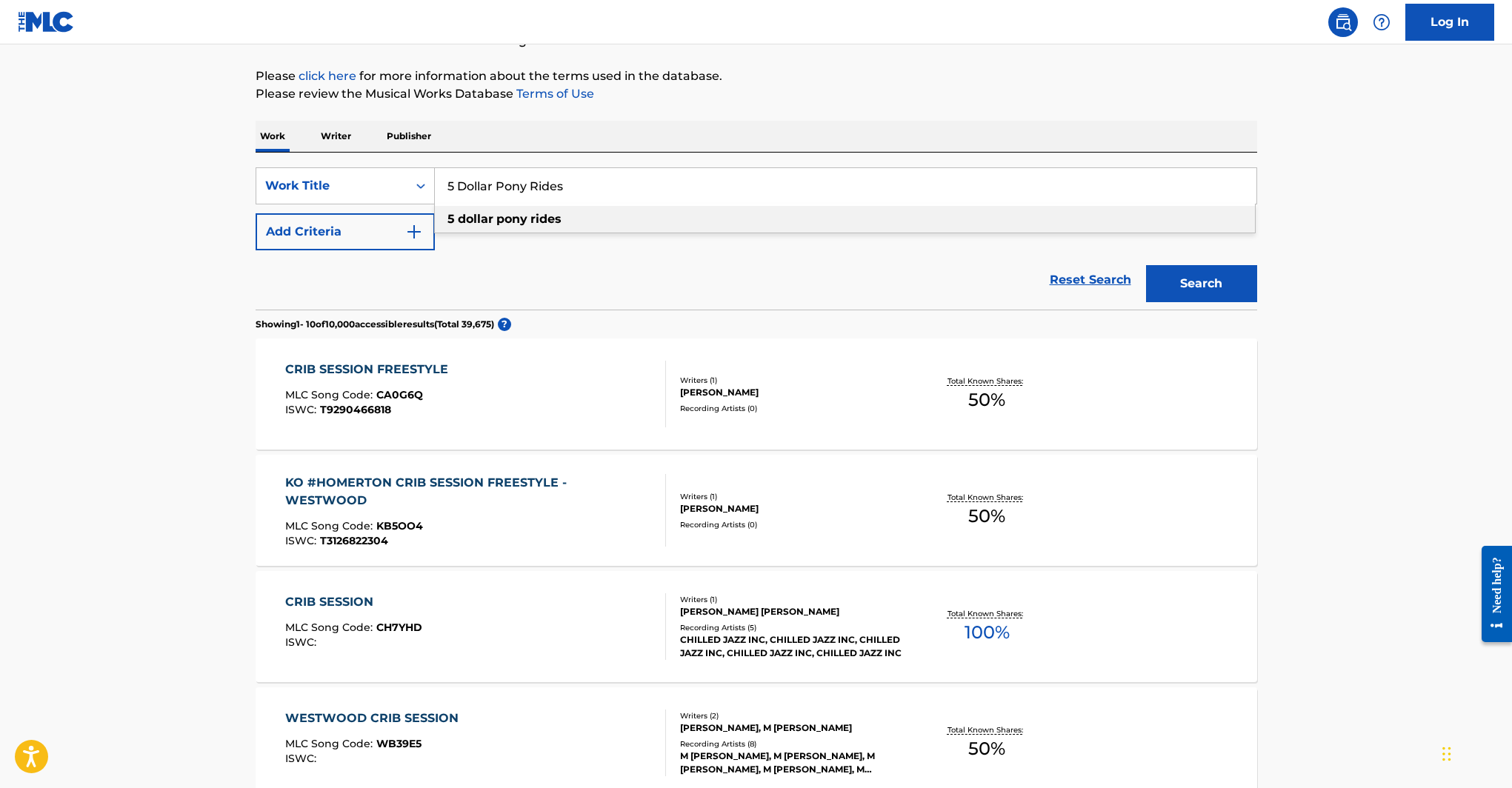
type input "5 dollar pony rides"
click at [1199, 285] on button "Search" at bounding box center [1201, 284] width 111 height 37
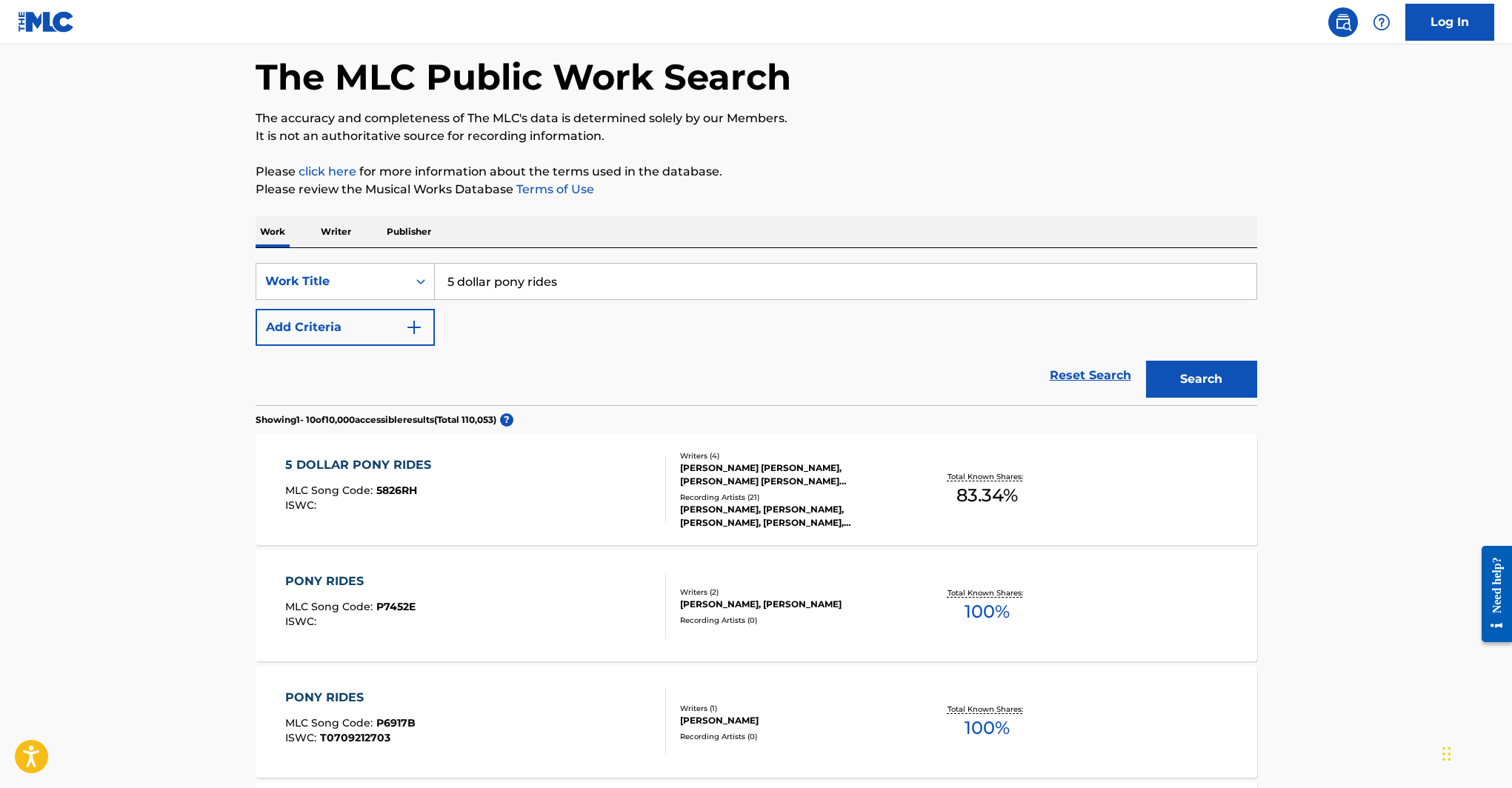
scroll to position [65, 0]
click at [402, 467] on div "5 DOLLAR PONY RIDES" at bounding box center [362, 467] width 153 height 18
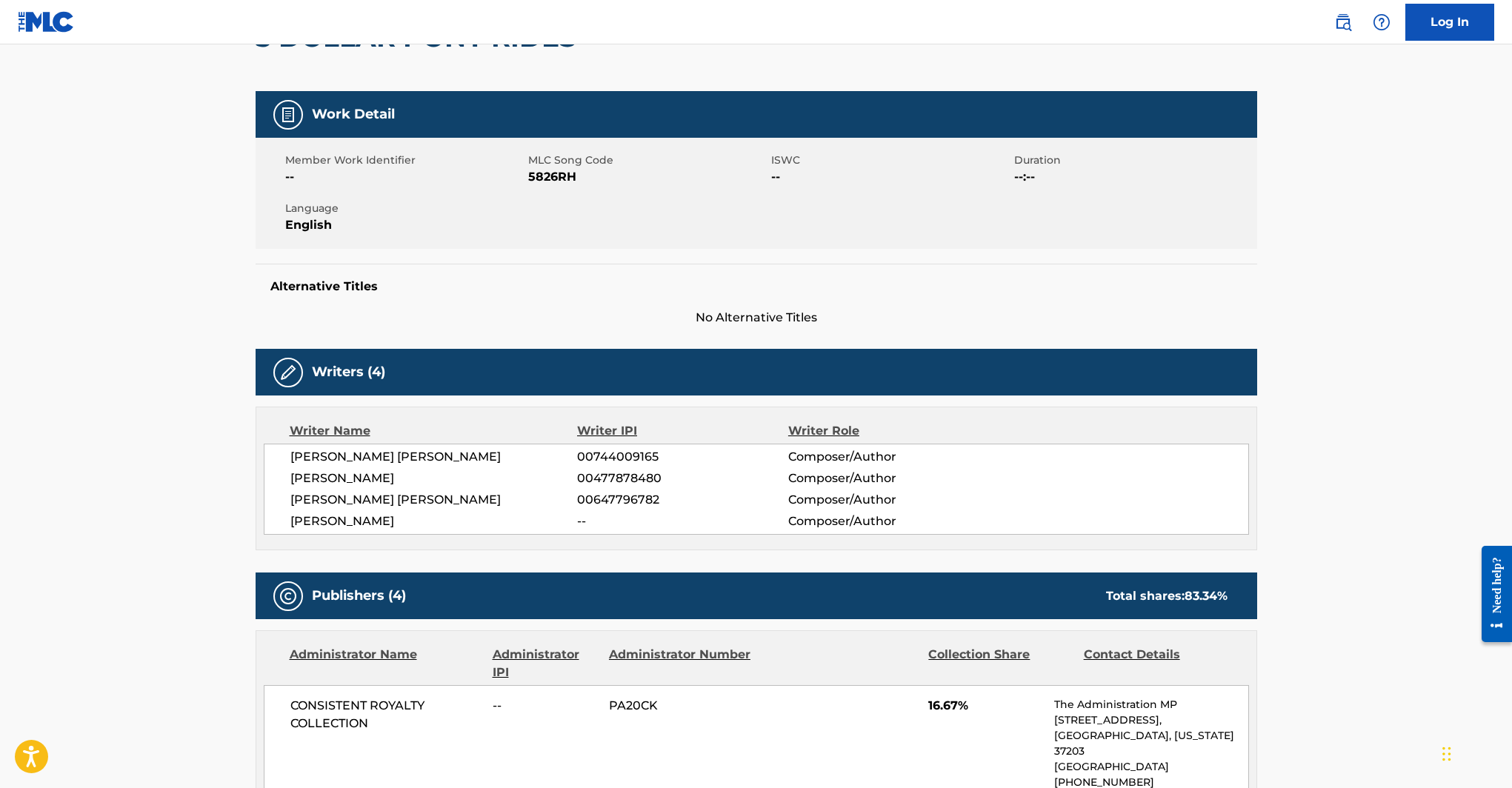
scroll to position [174, 0]
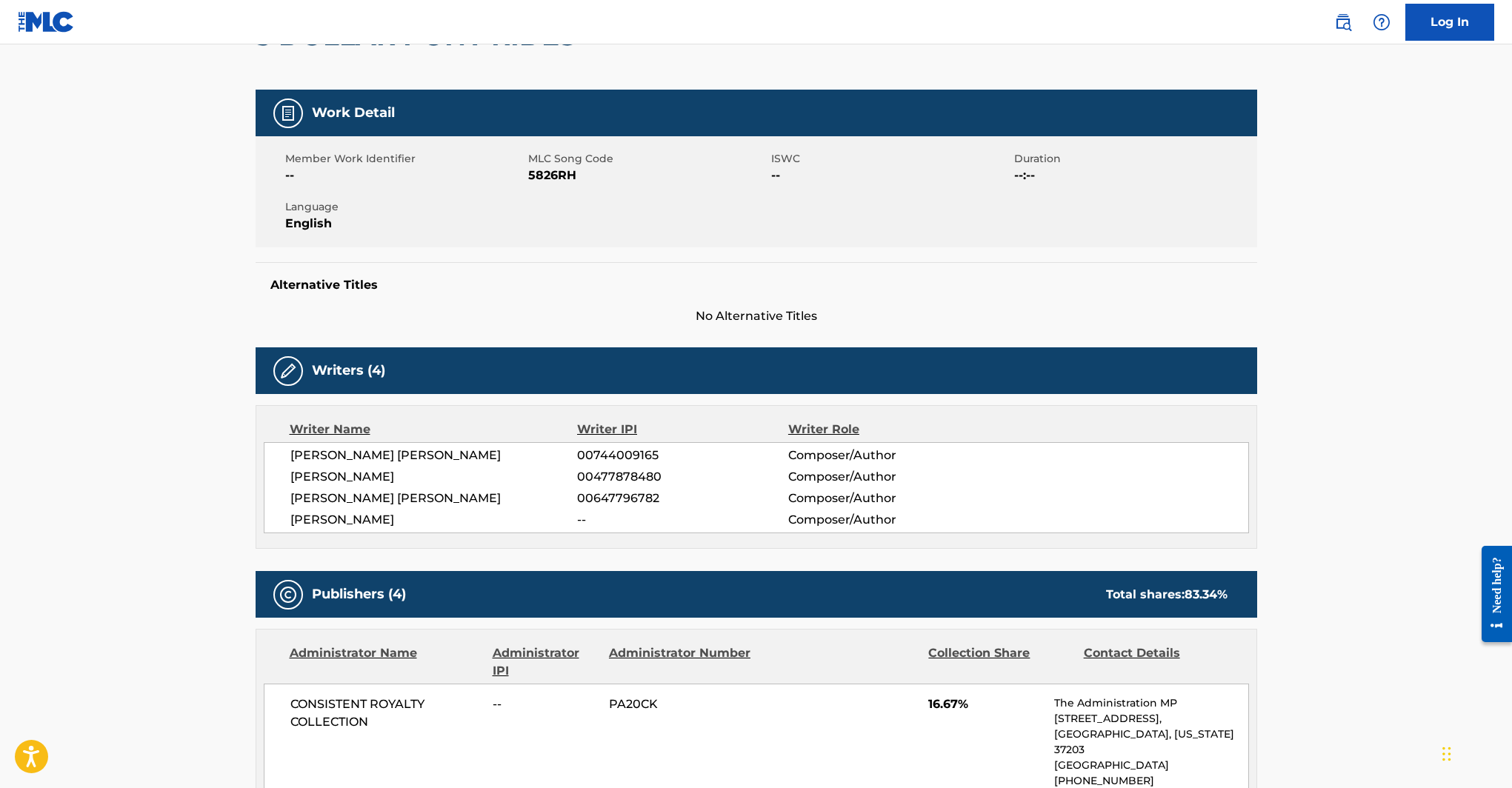
click at [629, 448] on span "00744009165" at bounding box center [682, 455] width 210 height 18
copy span "00744009165"
click at [550, 173] on span "5826RH" at bounding box center [647, 175] width 239 height 18
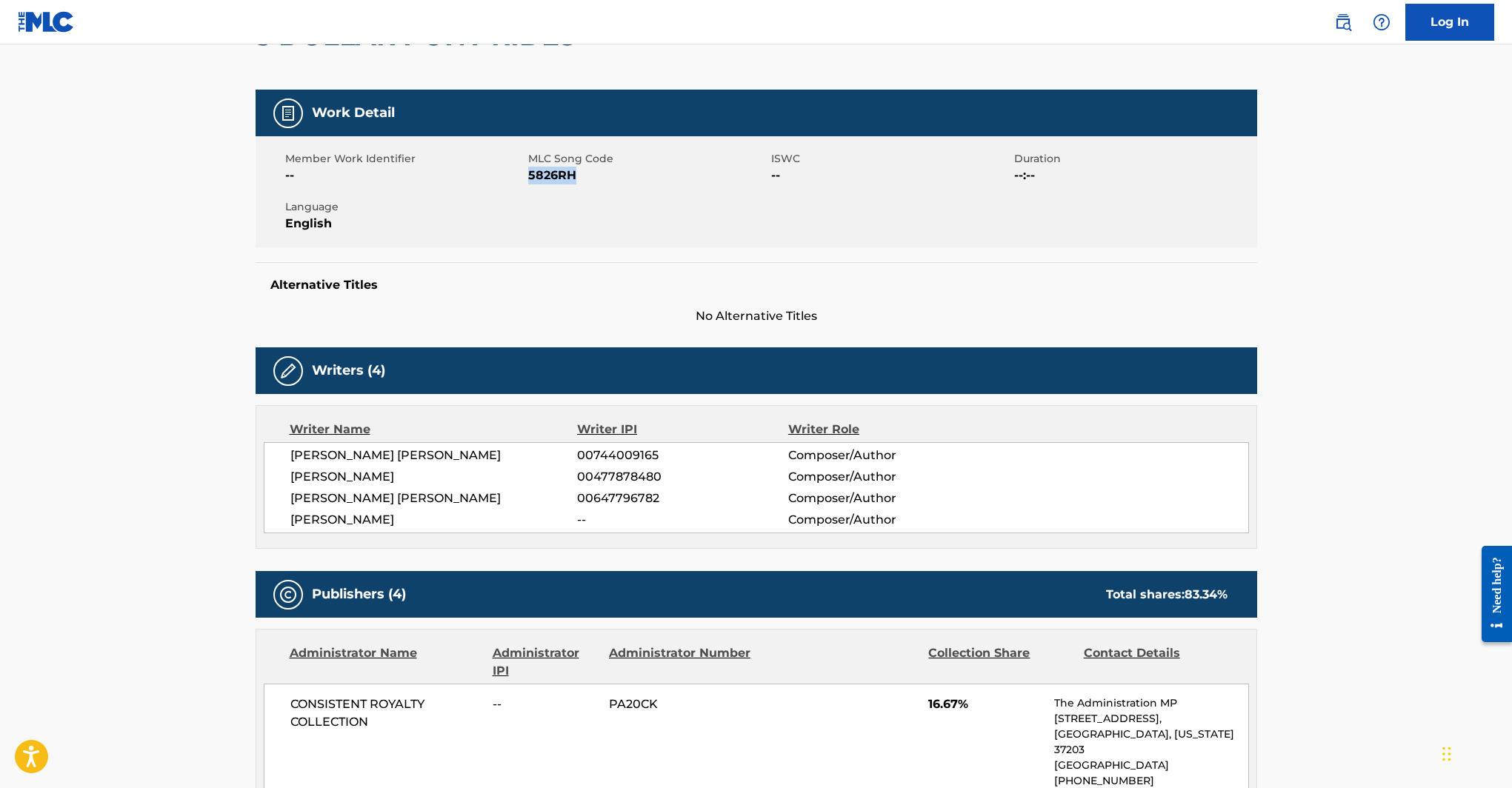
copy span "5826RH"
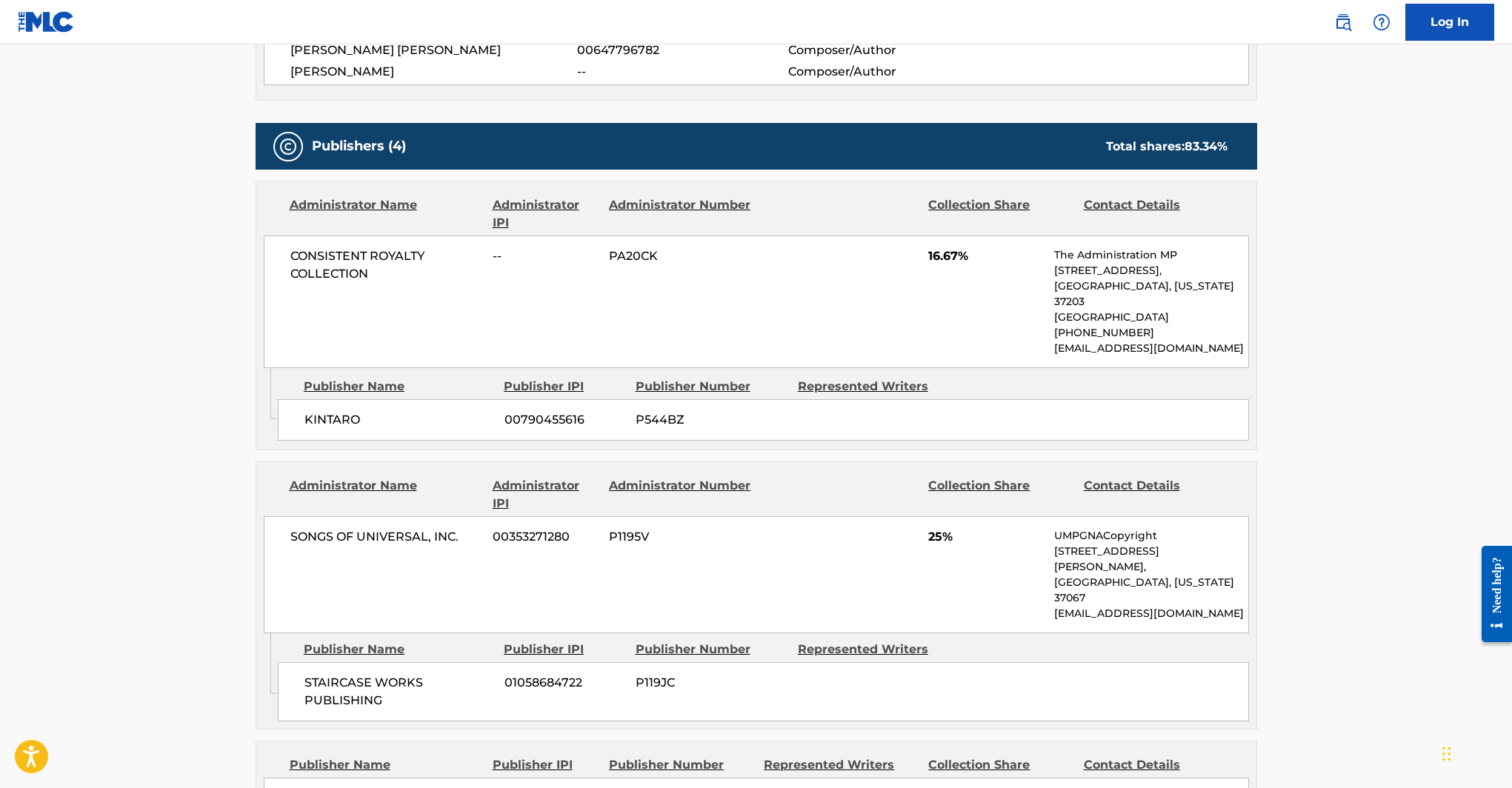
scroll to position [626, 0]
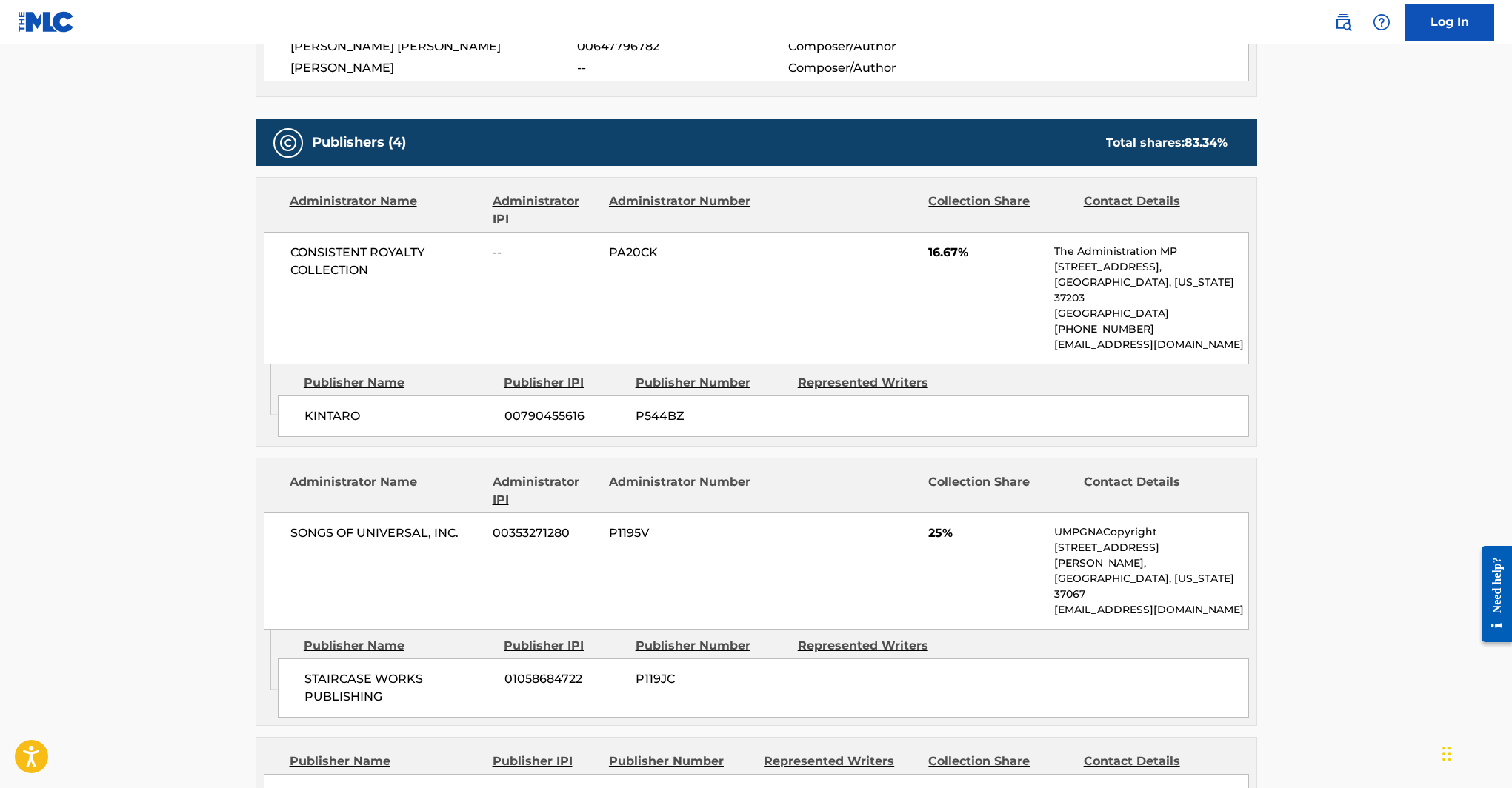
click at [562, 407] on span "00790455616" at bounding box center [564, 416] width 120 height 18
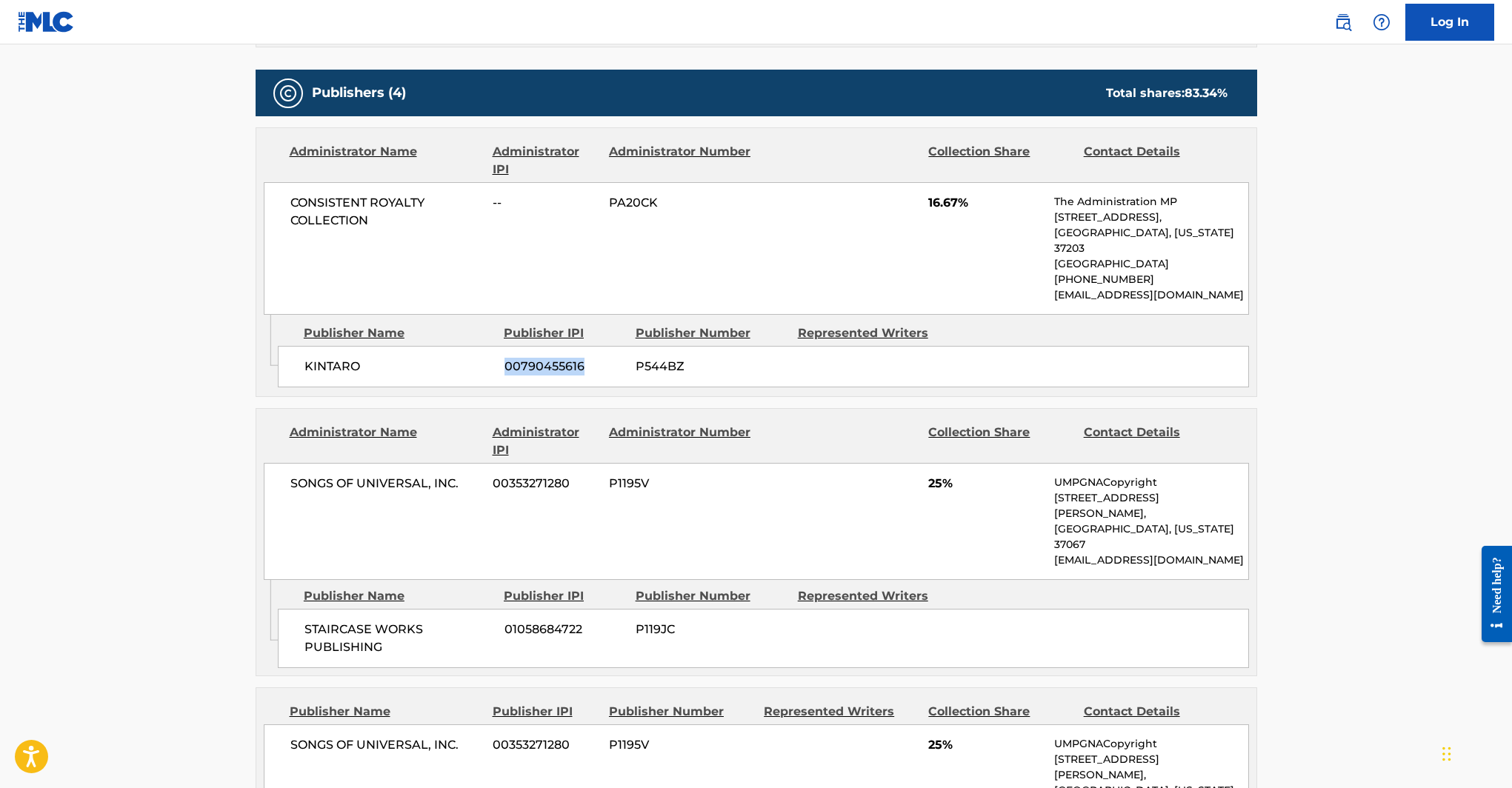
scroll to position [689, 0]
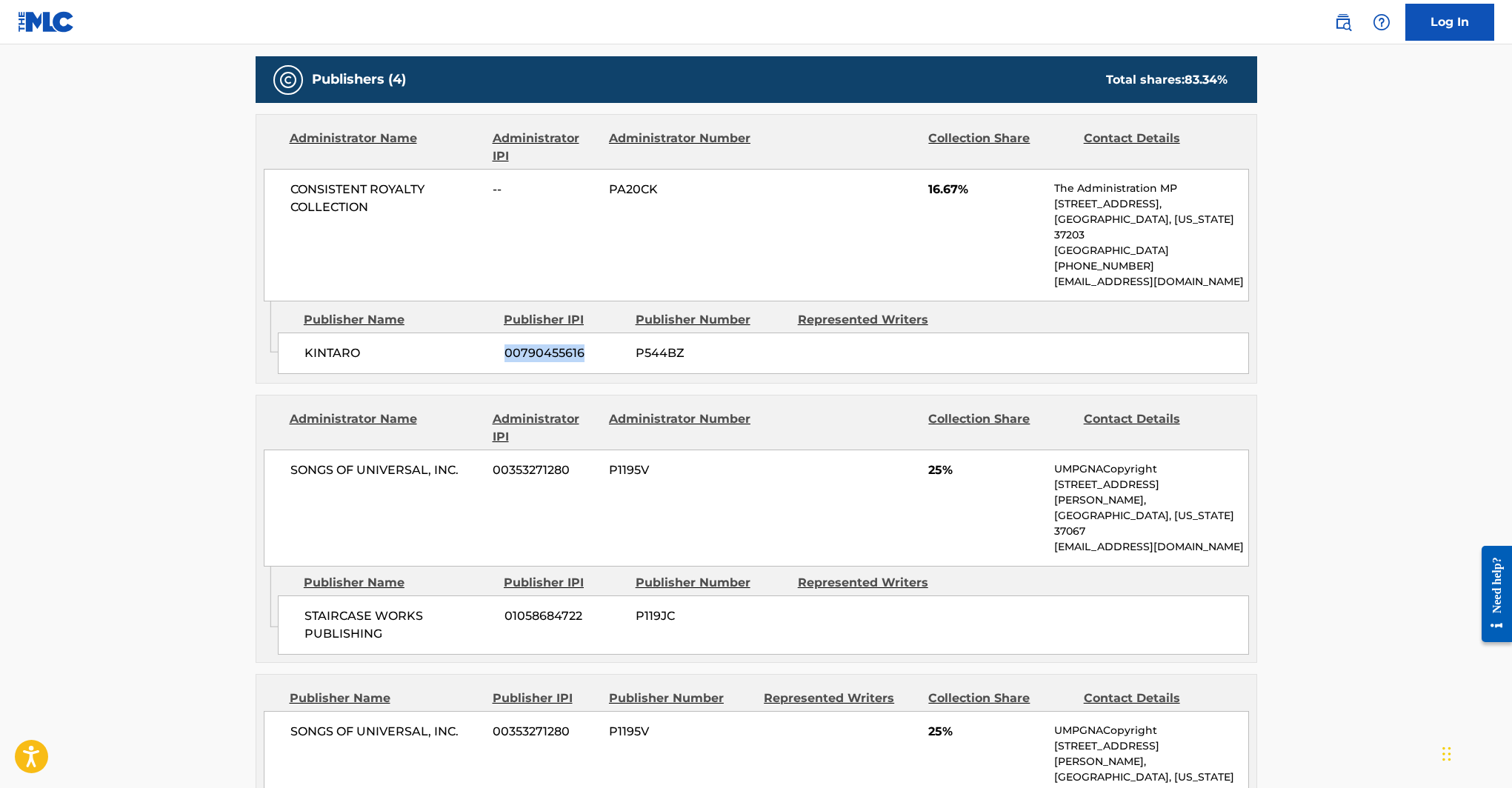
click at [503, 461] on span "00353271280" at bounding box center [545, 470] width 105 height 18
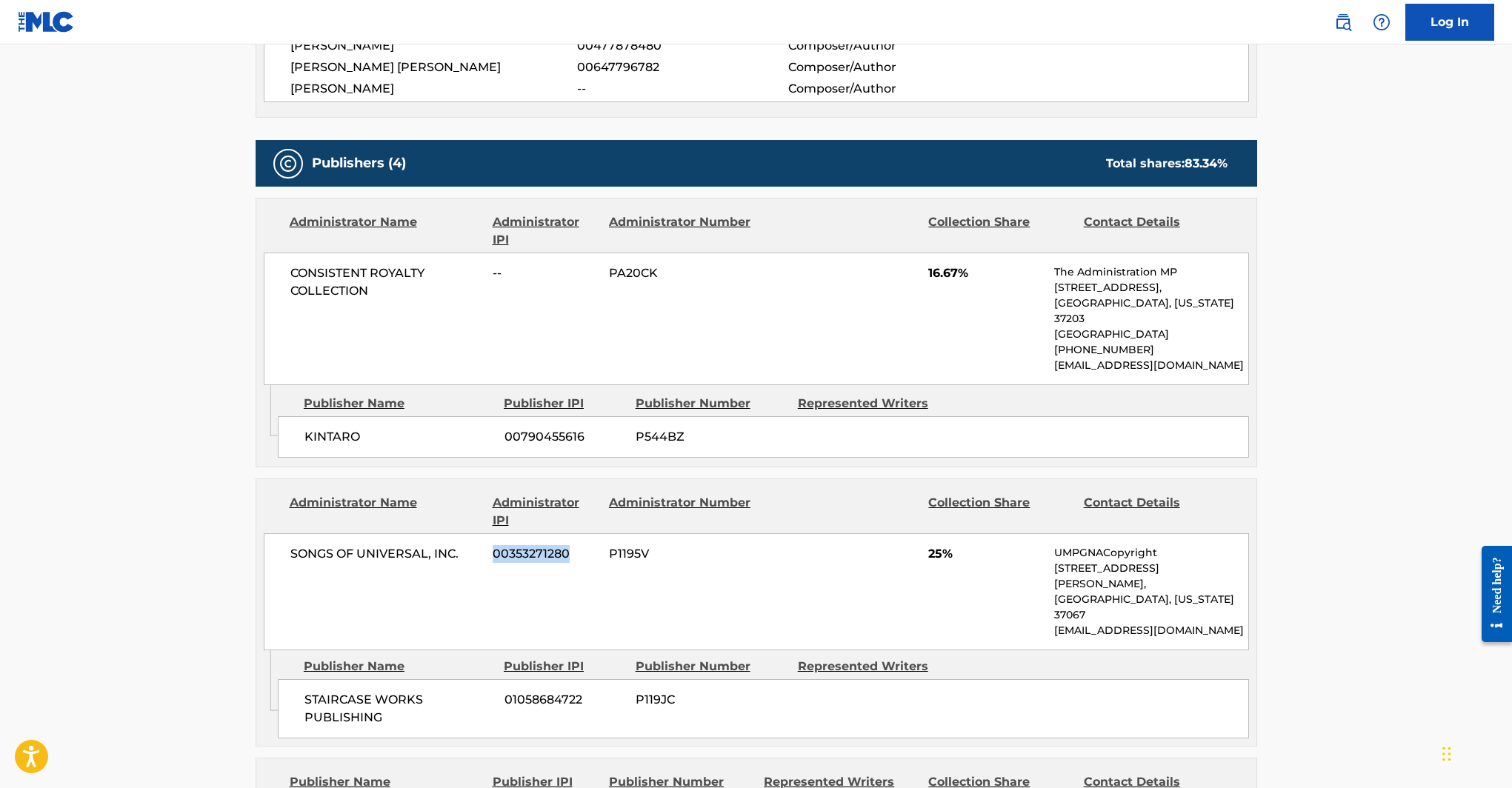
scroll to position [599, 0]
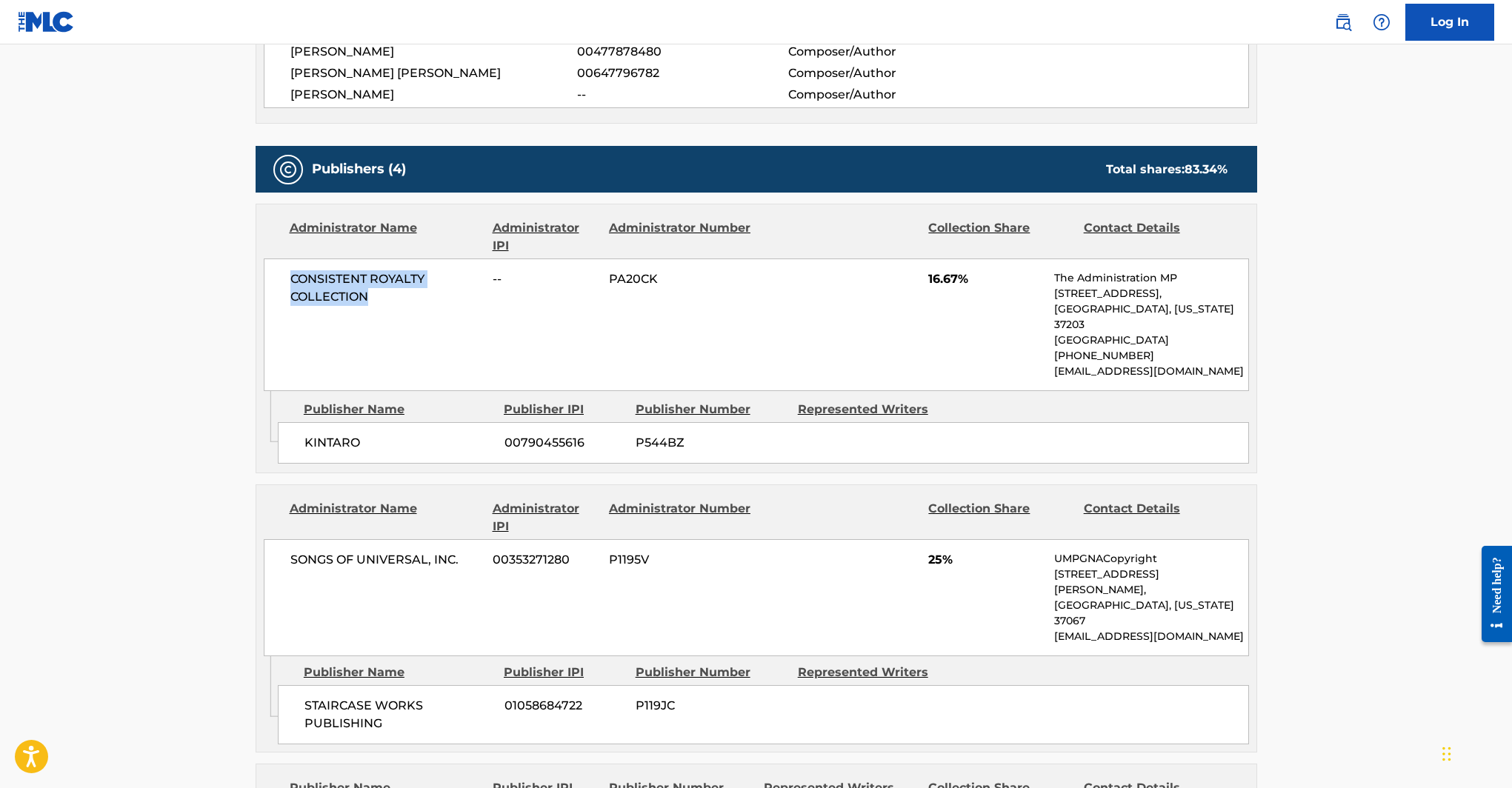
drag, startPoint x: 367, startPoint y: 294, endPoint x: 291, endPoint y: 282, distance: 76.9
click at [291, 282] on span "CONSISTENT ROYALTY COLLECTION" at bounding box center [386, 288] width 192 height 36
copy span "CONSISTENT ROYALTY COLLECTION"
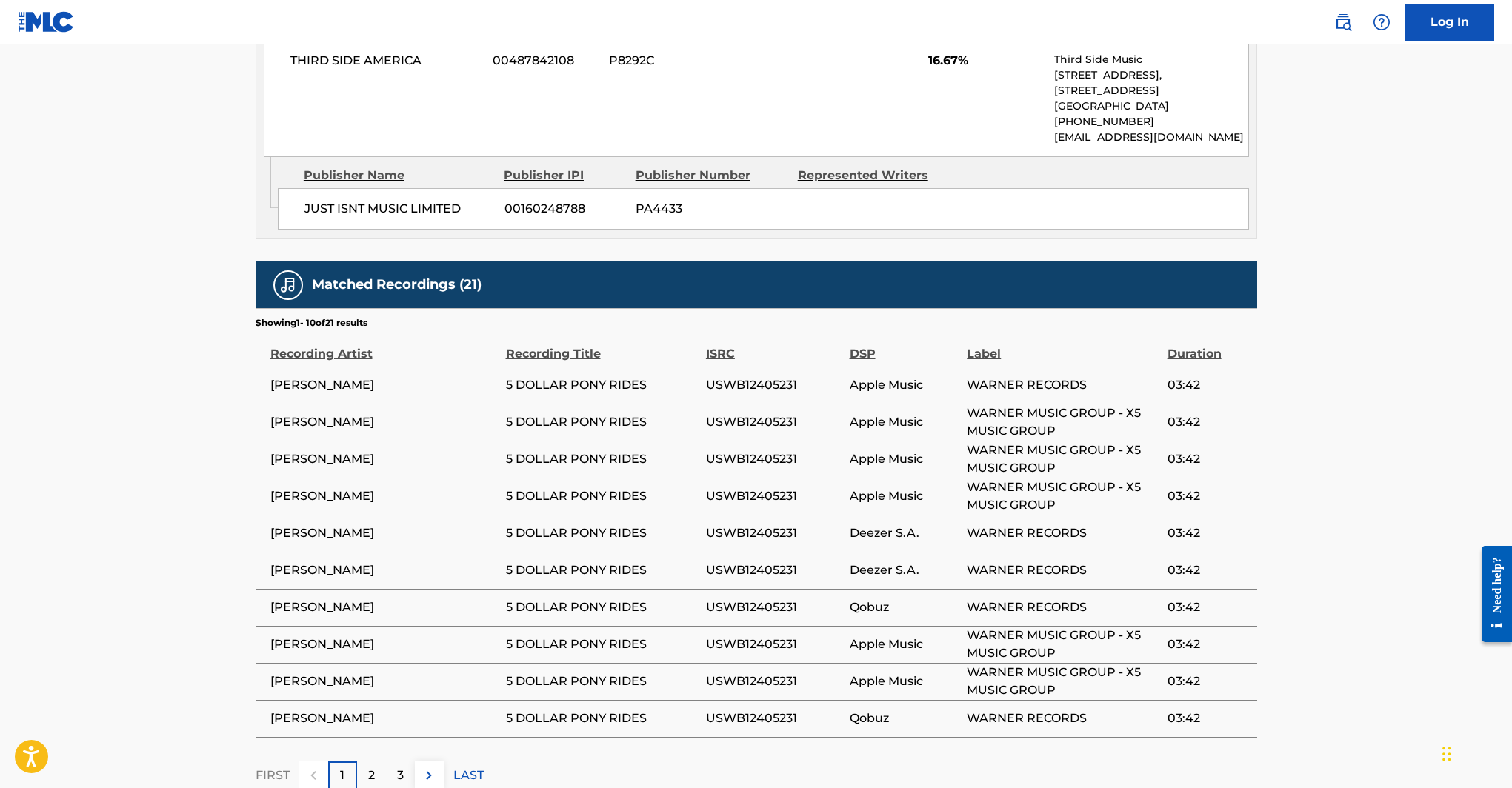
scroll to position [1572, 0]
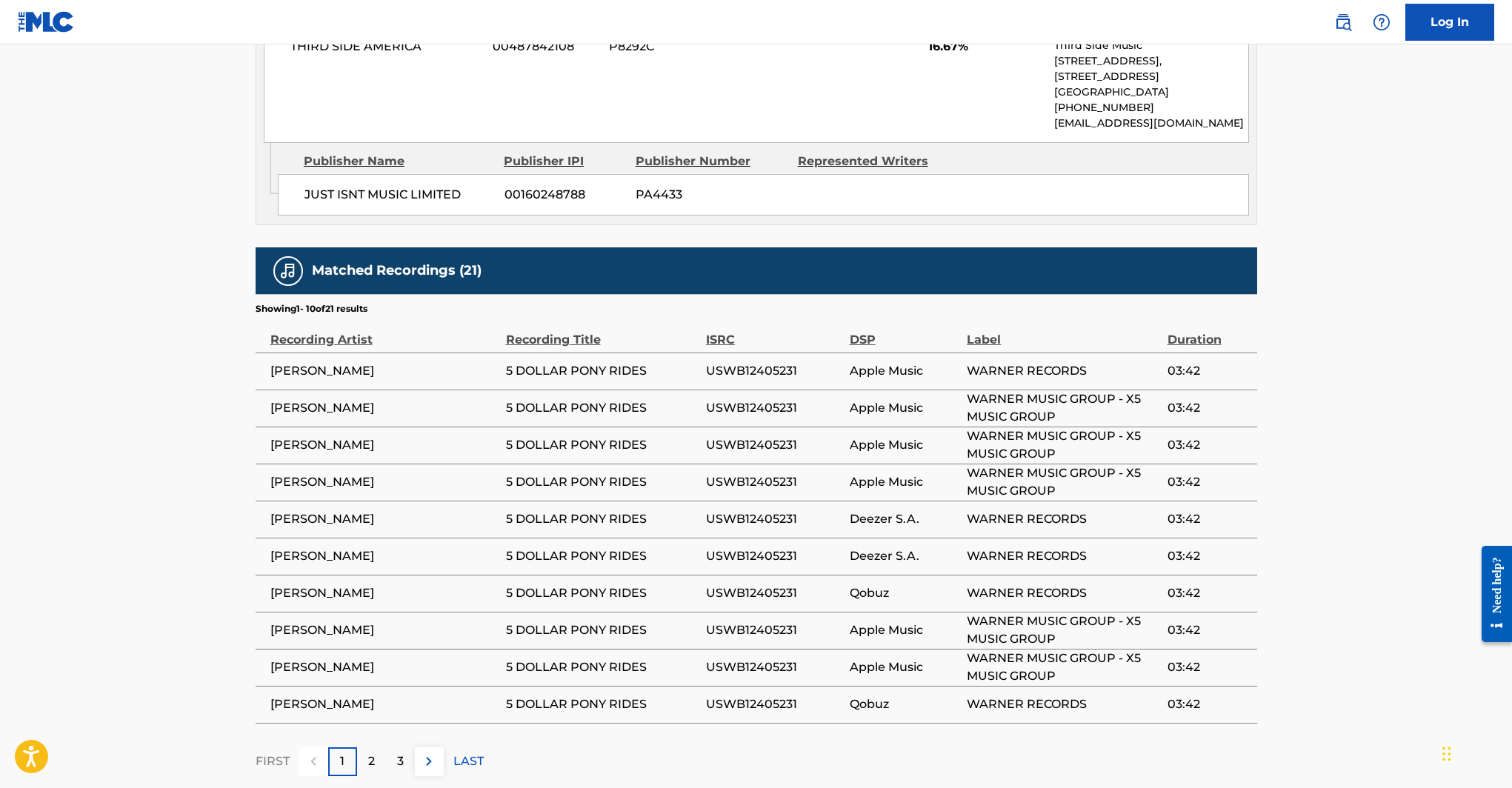
click at [431, 753] on img at bounding box center [429, 762] width 18 height 18
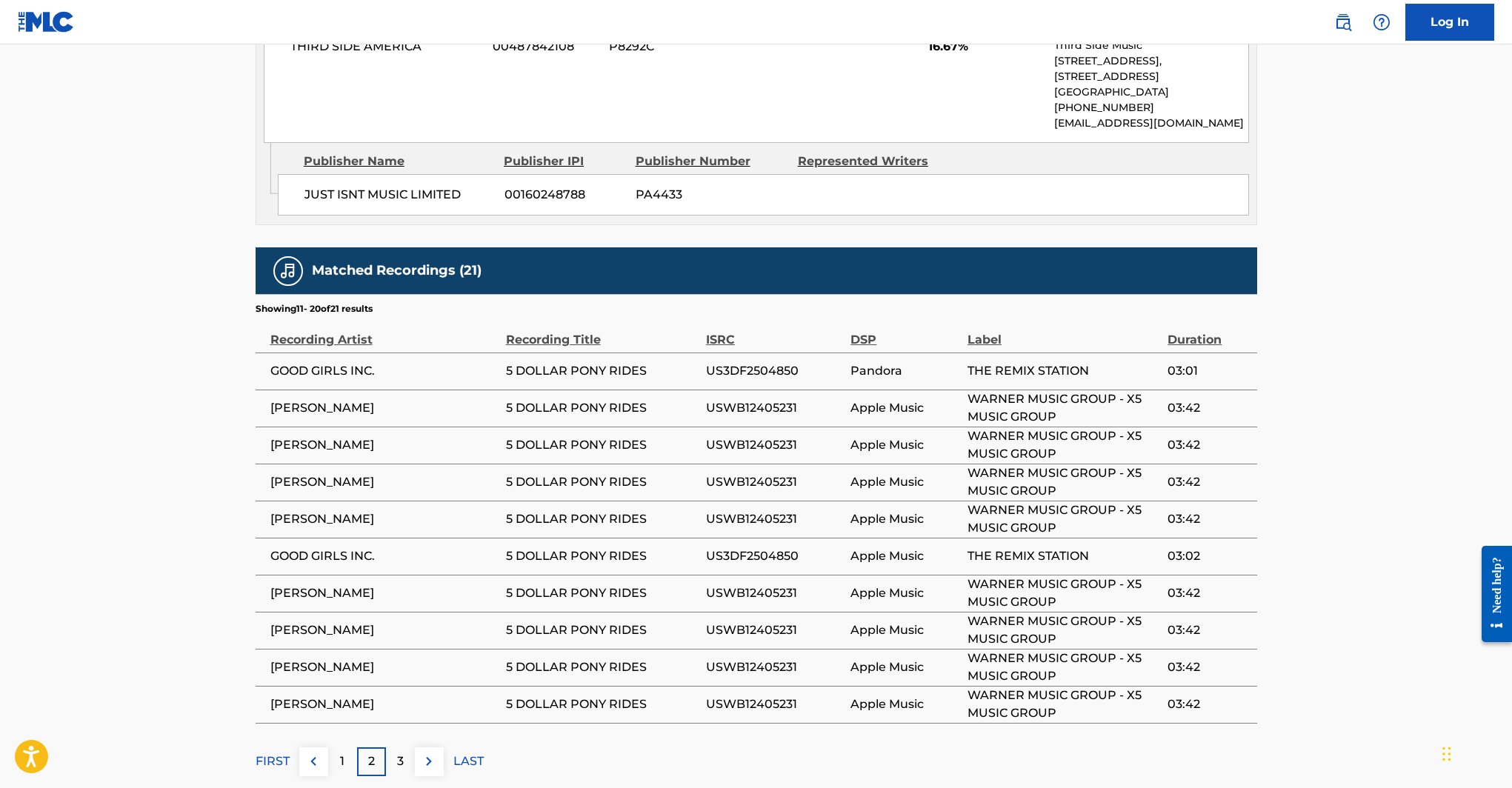
click at [431, 753] on img at bounding box center [429, 762] width 18 height 18
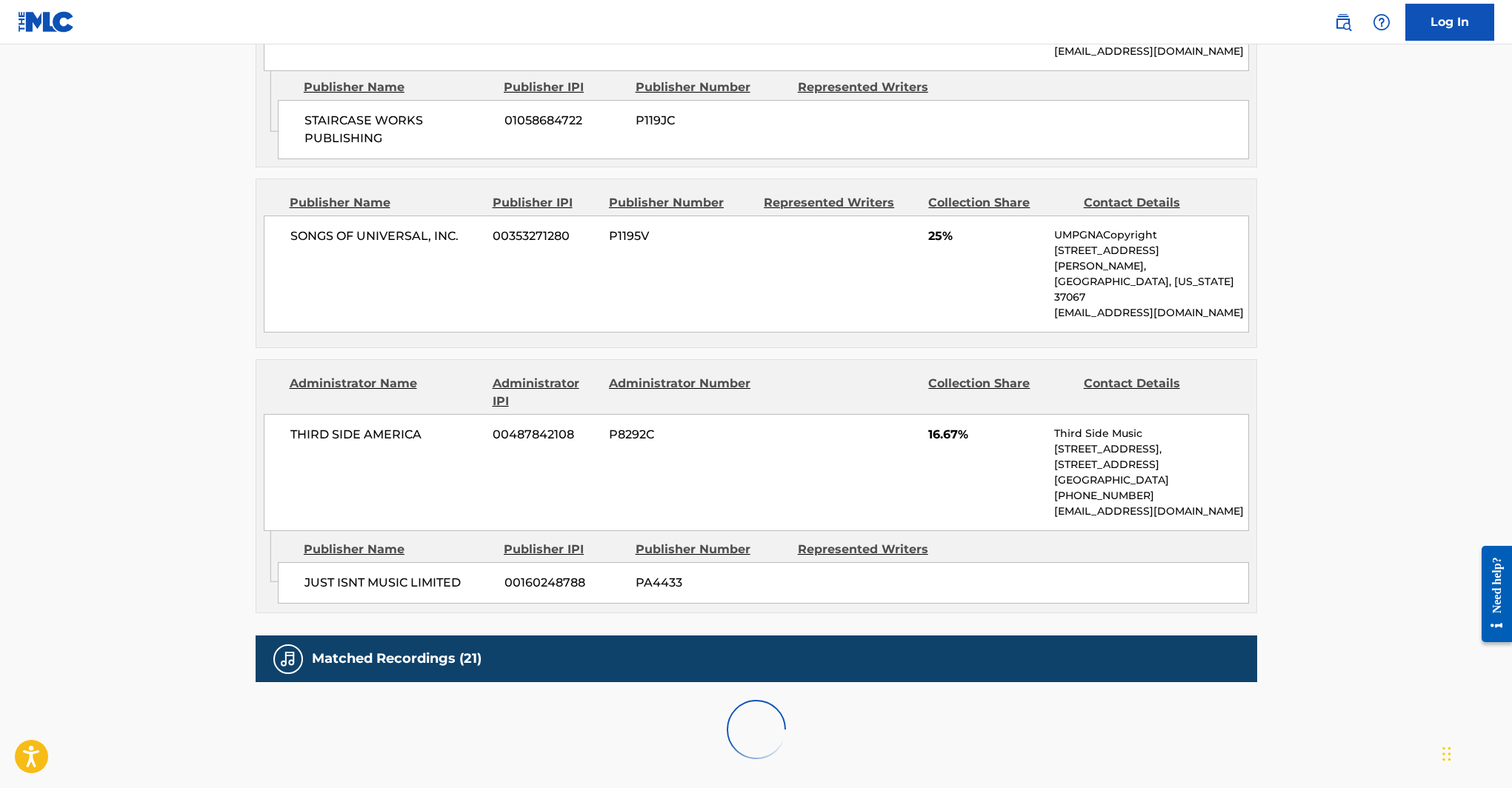
scroll to position [1239, 0]
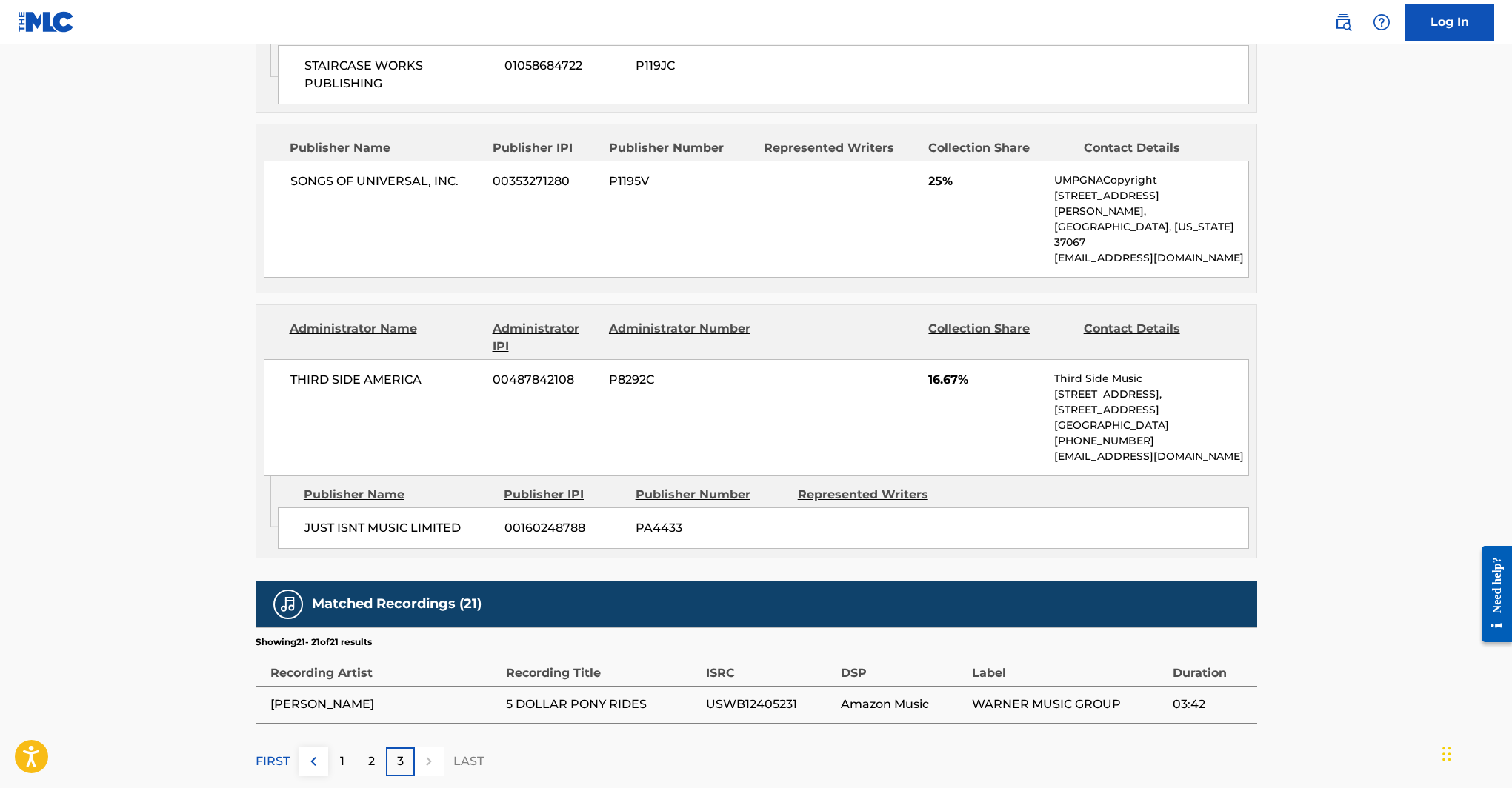
click at [314, 753] on img at bounding box center [313, 762] width 18 height 18
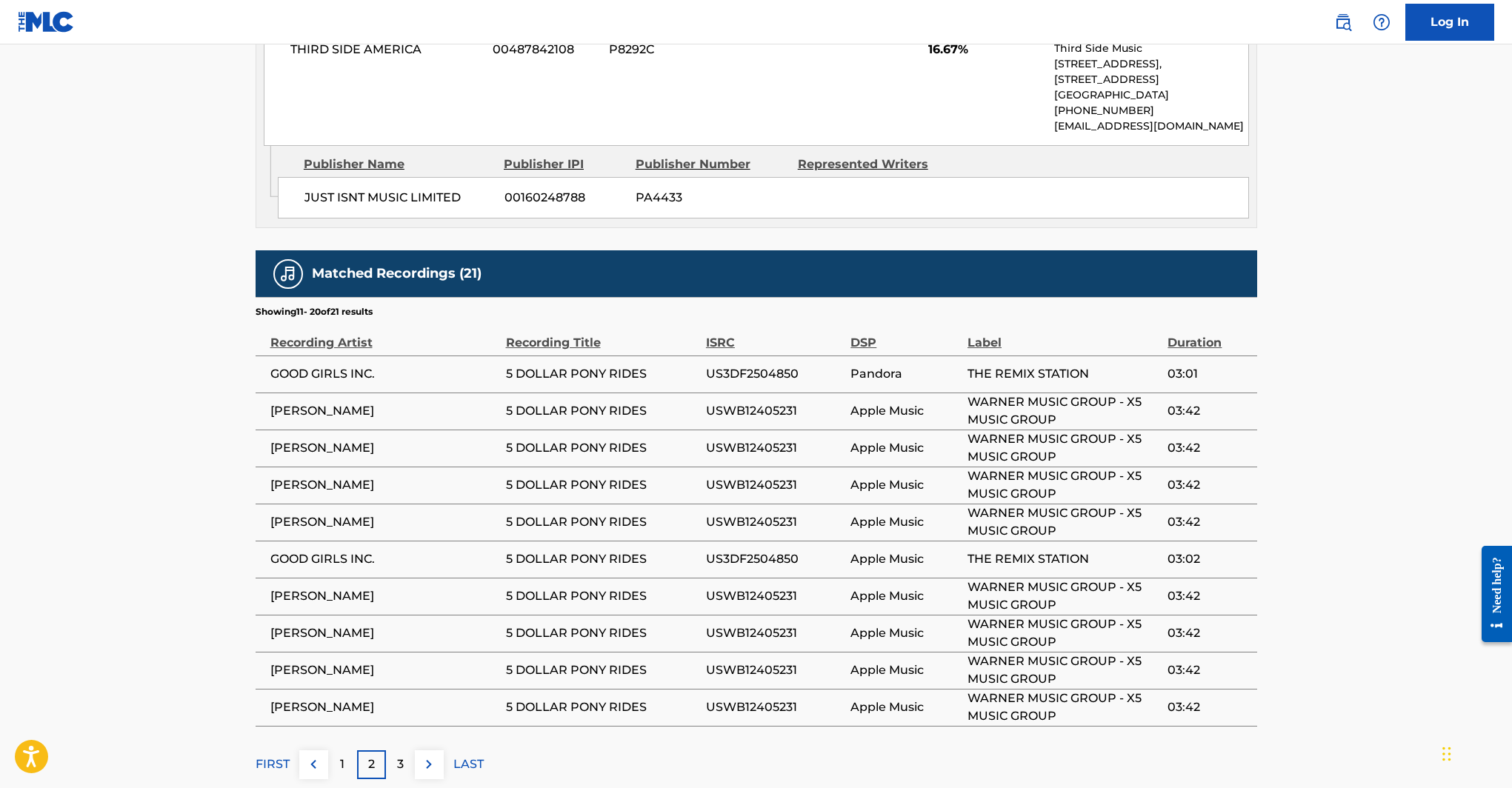
scroll to position [1572, 0]
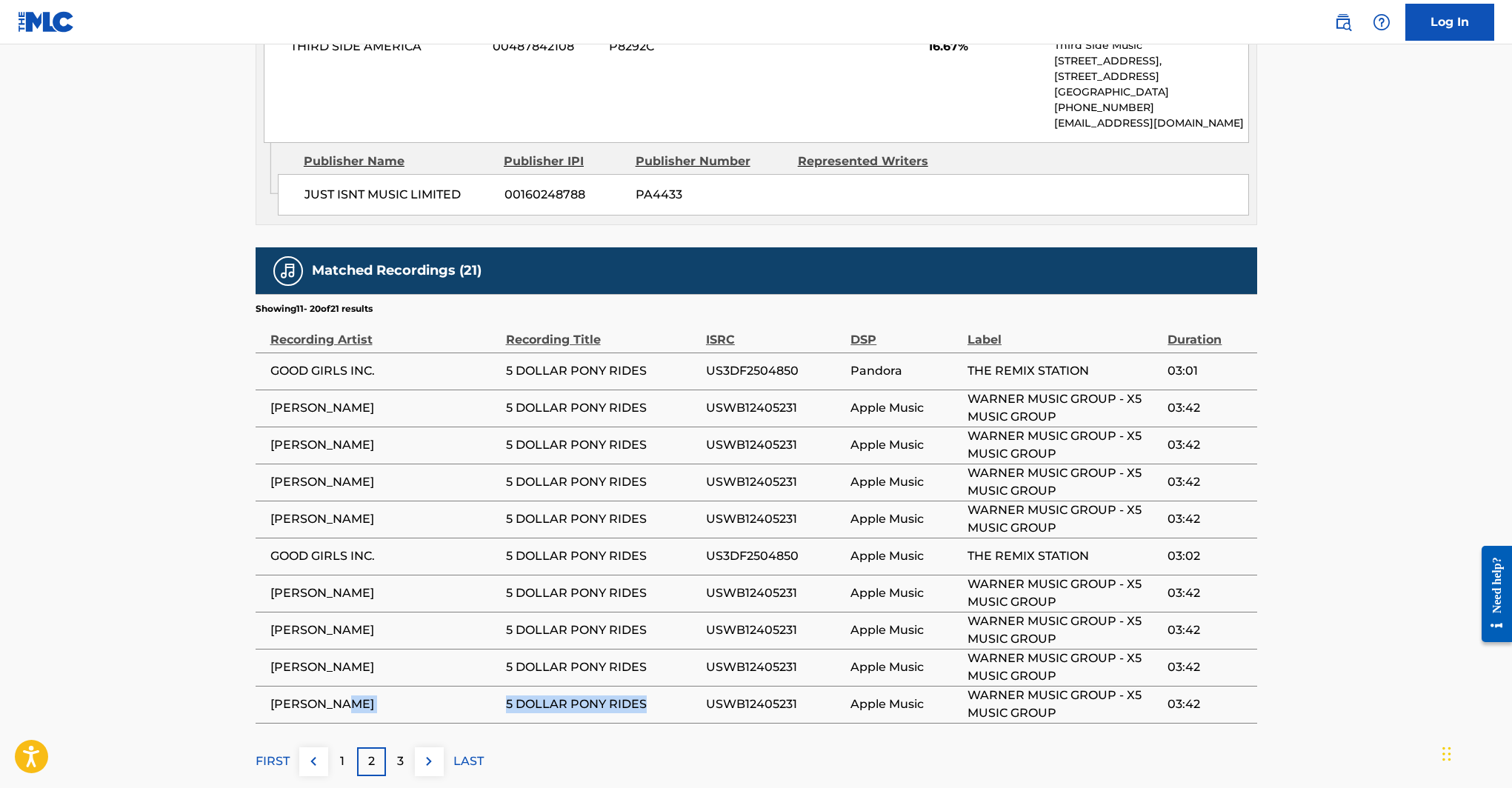
drag, startPoint x: 650, startPoint y: 626, endPoint x: 505, endPoint y: 621, distance: 145.1
click at [506, 695] on span "5 DOLLAR PONY RIDES" at bounding box center [602, 704] width 193 height 18
copy span "5 DOLLAR PONY RIDES"
